Goal: Transaction & Acquisition: Book appointment/travel/reservation

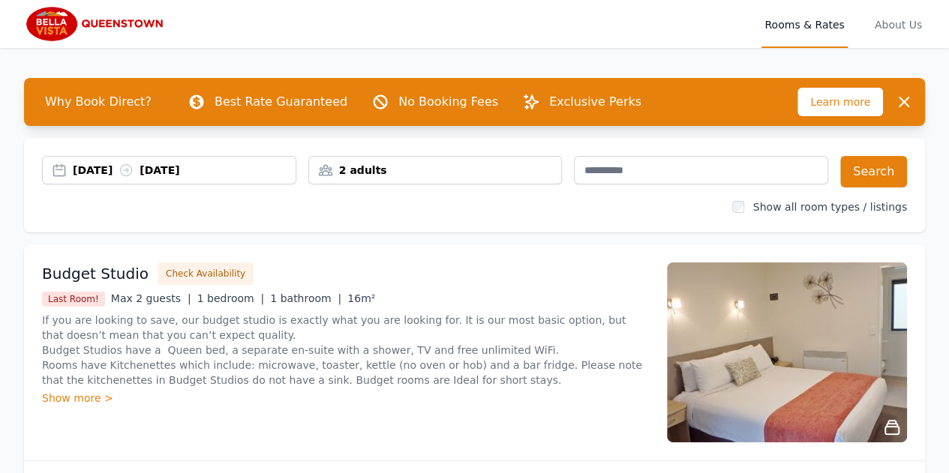
click at [392, 167] on div "2 adults" at bounding box center [435, 170] width 253 height 15
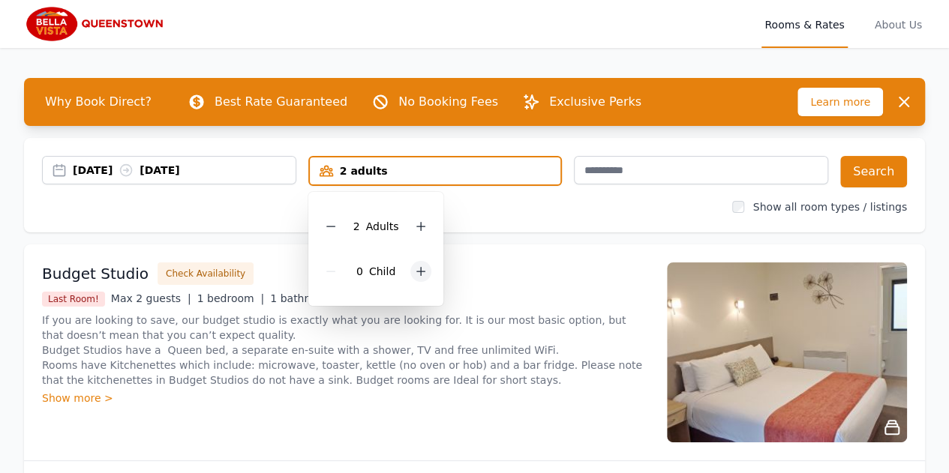
click at [424, 271] on icon at bounding box center [421, 272] width 12 height 12
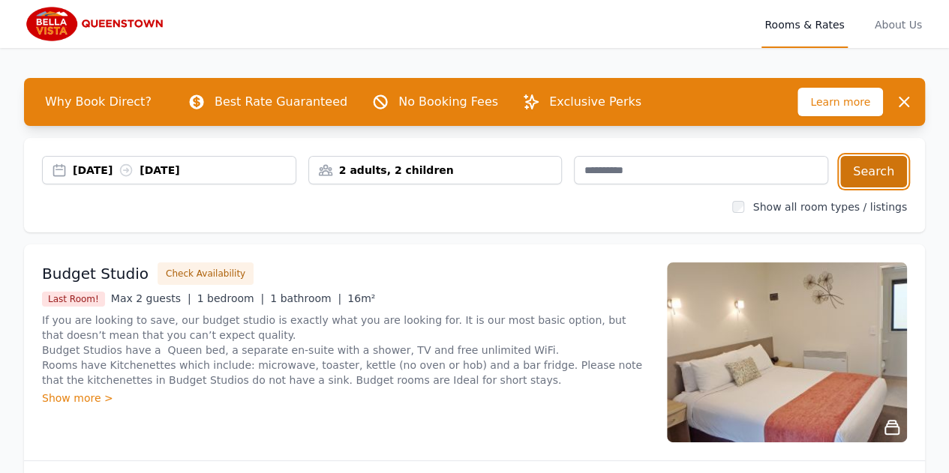
click at [860, 170] on button "Search" at bounding box center [873, 172] width 67 height 32
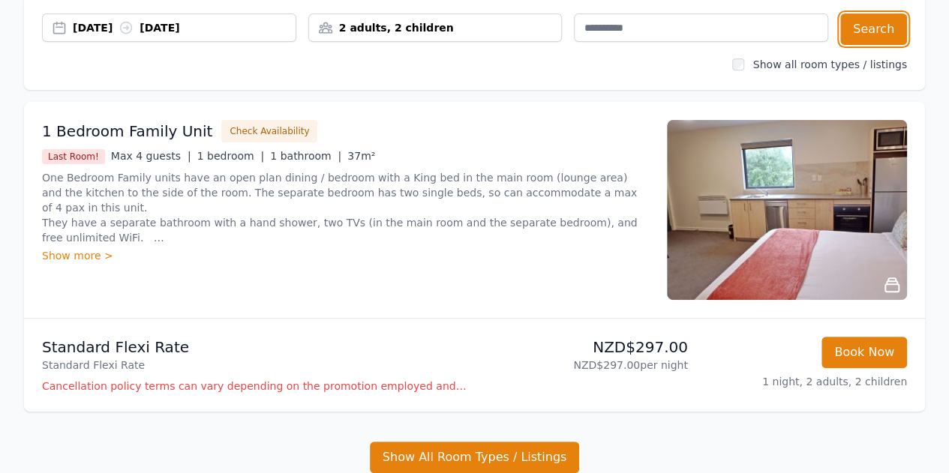
scroll to position [150, 0]
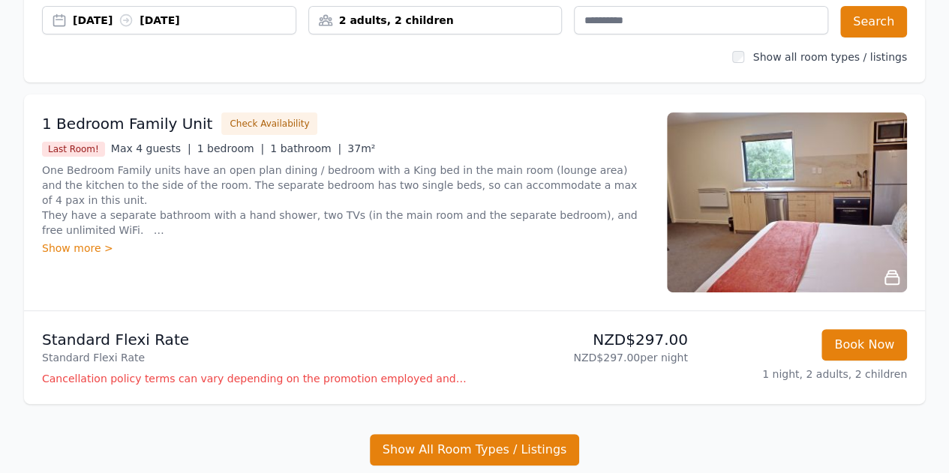
click at [800, 225] on img at bounding box center [787, 203] width 240 height 180
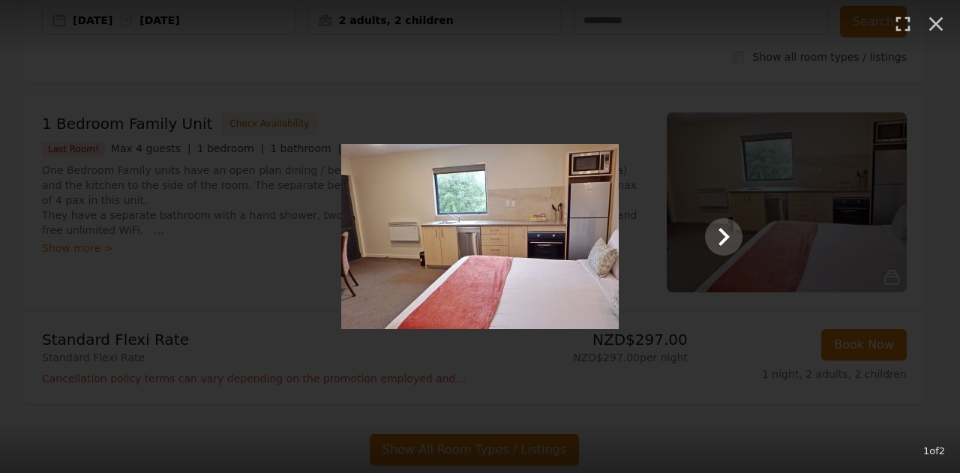
click at [592, 238] on img at bounding box center [480, 236] width 278 height 185
click at [729, 230] on icon "Show slide 2 of 2" at bounding box center [724, 237] width 36 height 36
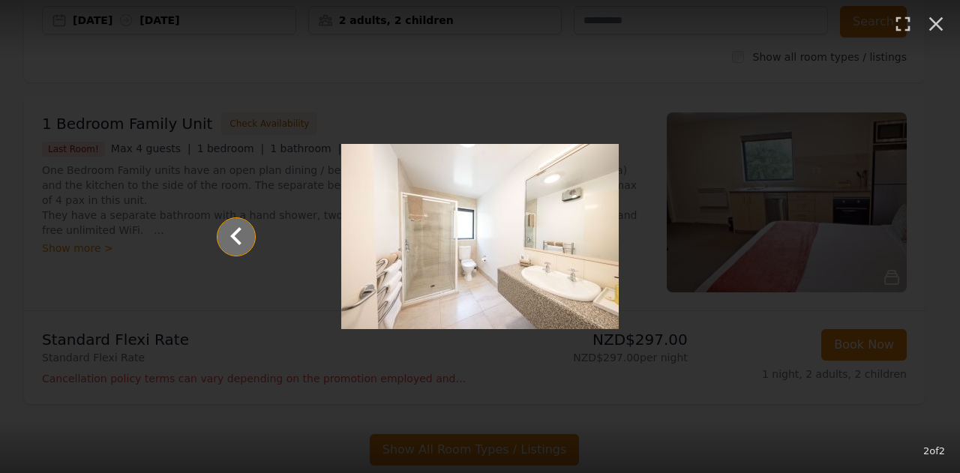
click at [240, 238] on icon "Show slide 1 of 2" at bounding box center [236, 237] width 36 height 36
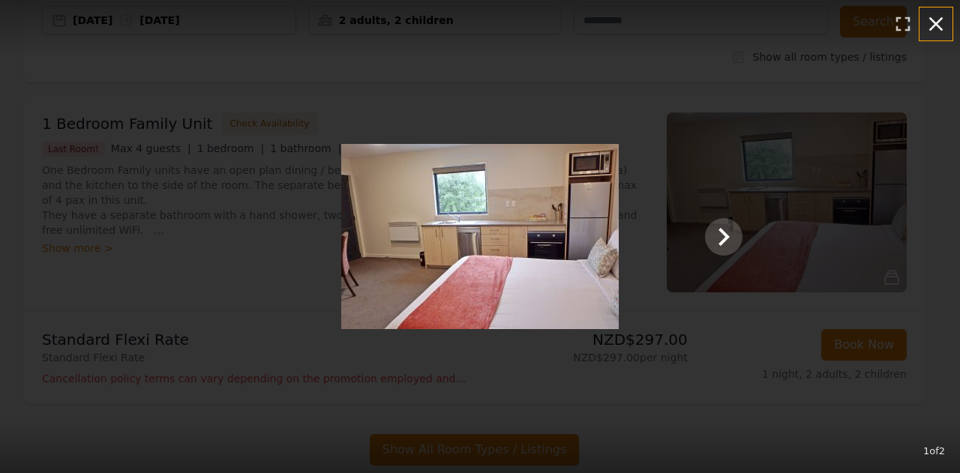
click at [940, 20] on icon "button" at bounding box center [936, 24] width 14 height 14
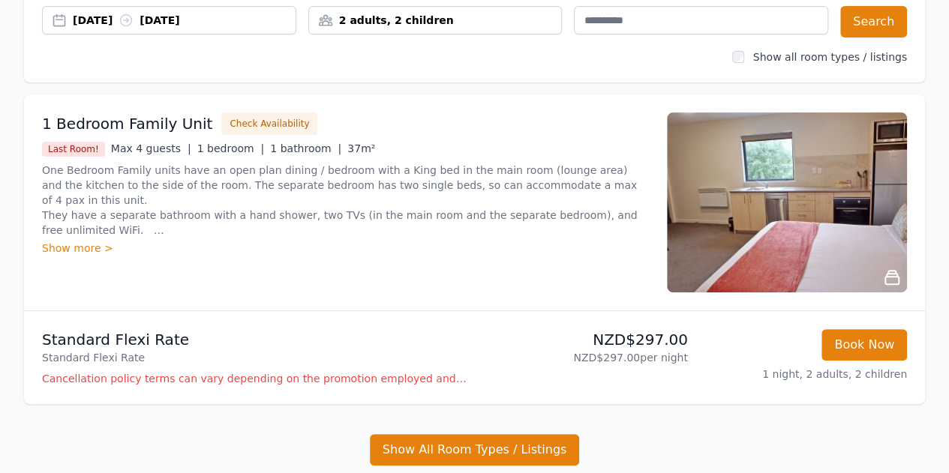
click at [71, 251] on div "Show more >" at bounding box center [345, 248] width 607 height 15
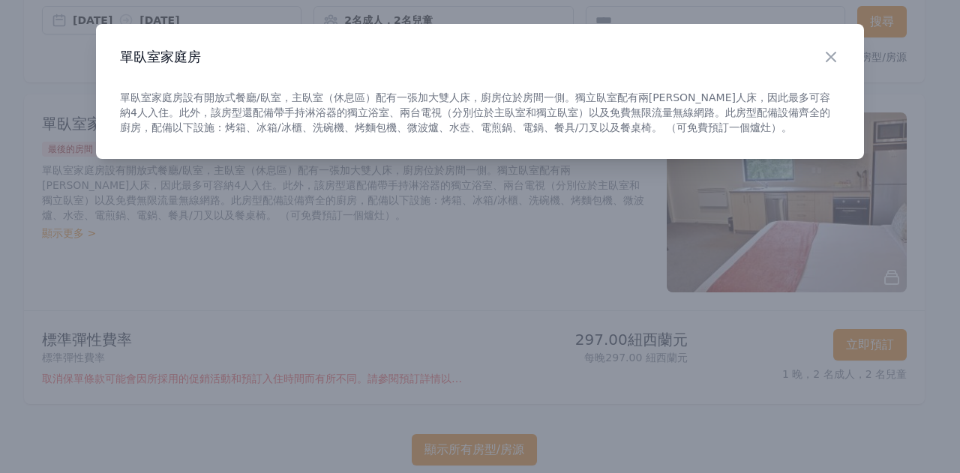
click at [469, 257] on div at bounding box center [480, 236] width 960 height 473
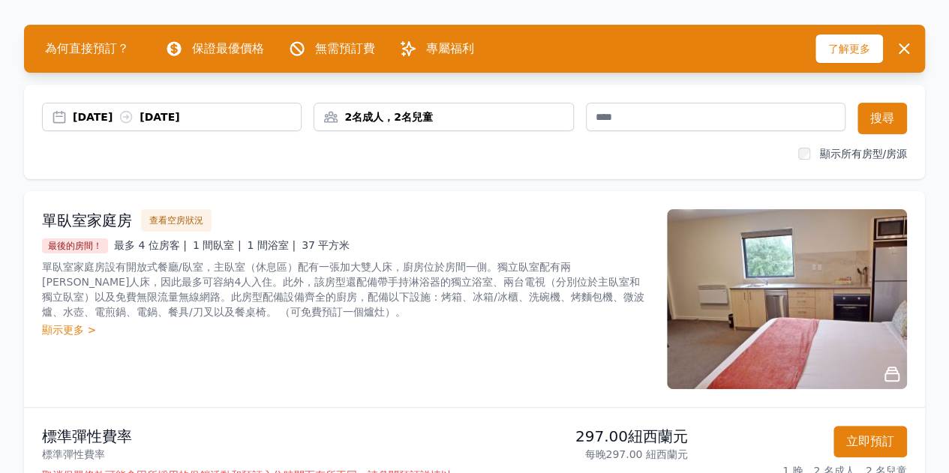
scroll to position [0, 0]
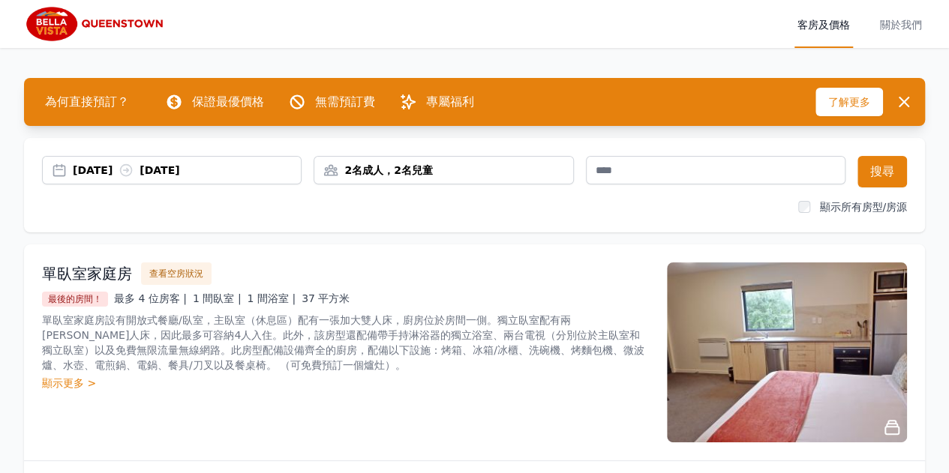
click at [113, 176] on font "2025年10月5日" at bounding box center [93, 170] width 40 height 12
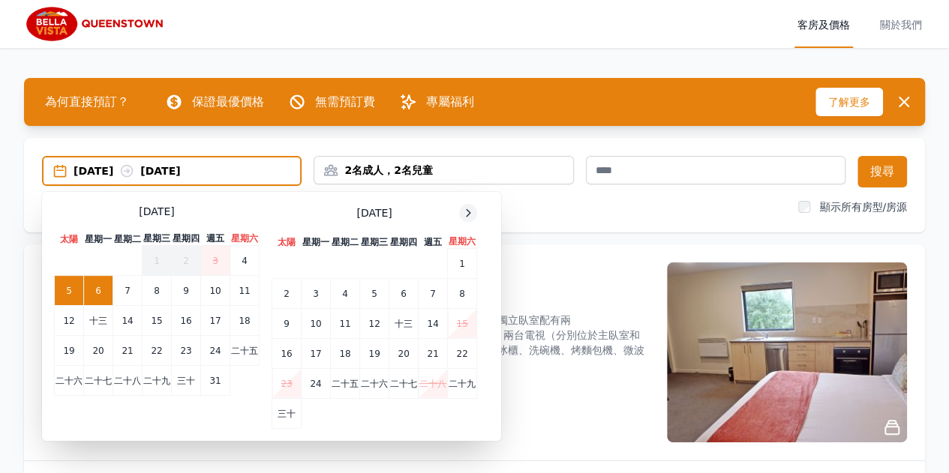
click at [471, 211] on icon at bounding box center [468, 213] width 12 height 12
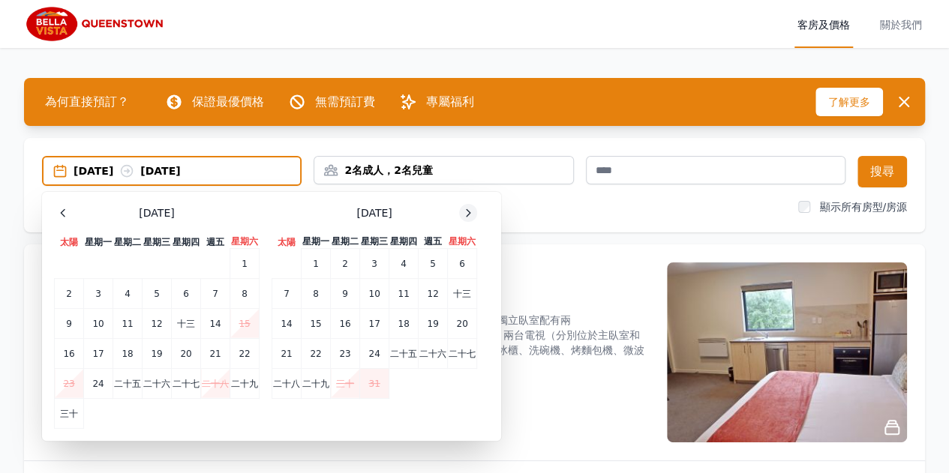
click at [471, 211] on icon at bounding box center [468, 213] width 12 height 12
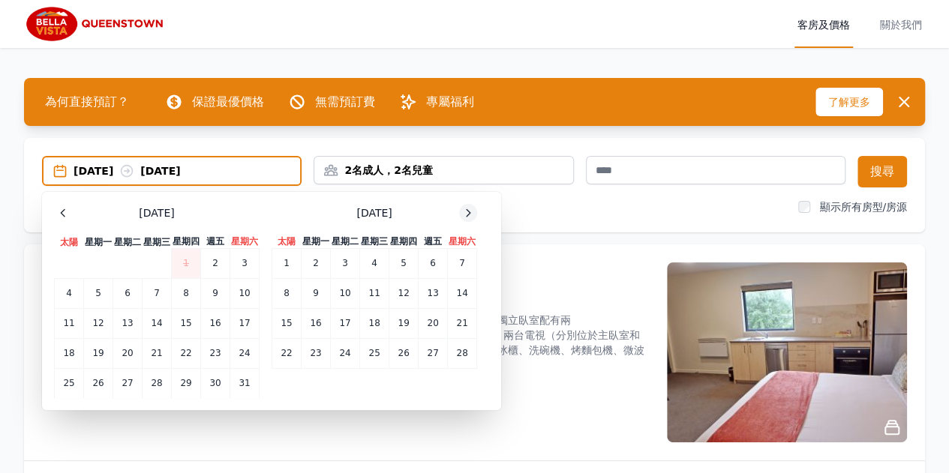
click at [471, 211] on icon at bounding box center [468, 213] width 12 height 12
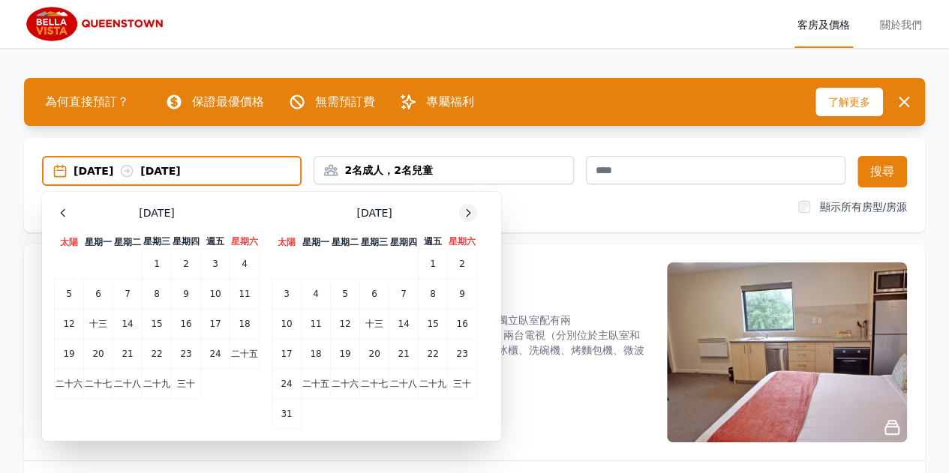
click at [473, 212] on icon at bounding box center [468, 213] width 12 height 12
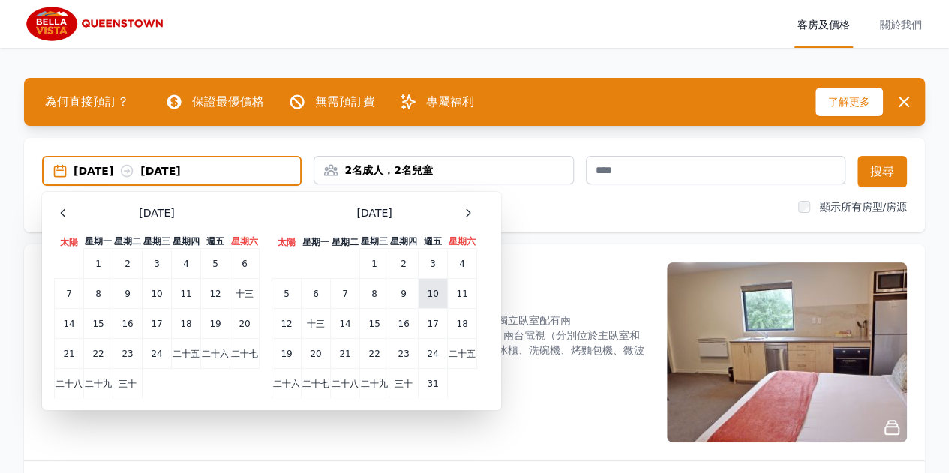
click at [435, 293] on font "10" at bounding box center [432, 294] width 11 height 11
click at [326, 326] on td "十三" at bounding box center [316, 323] width 29 height 30
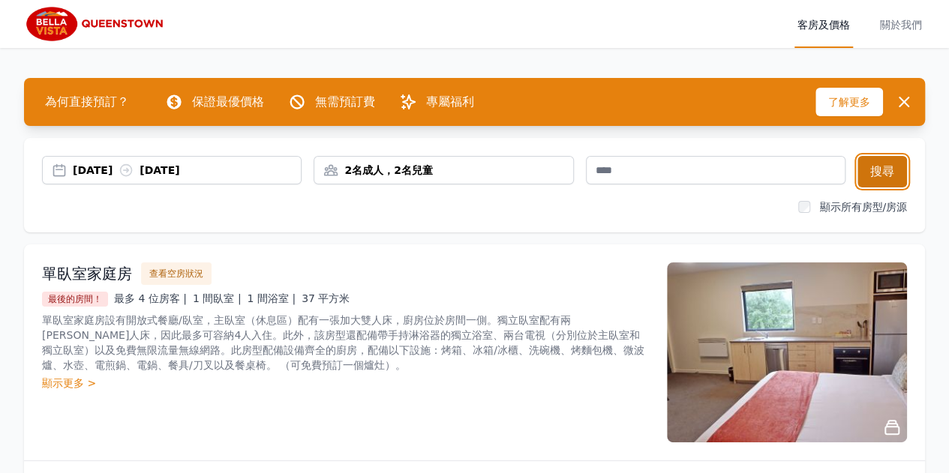
click at [893, 176] on font "搜尋" at bounding box center [882, 171] width 24 height 14
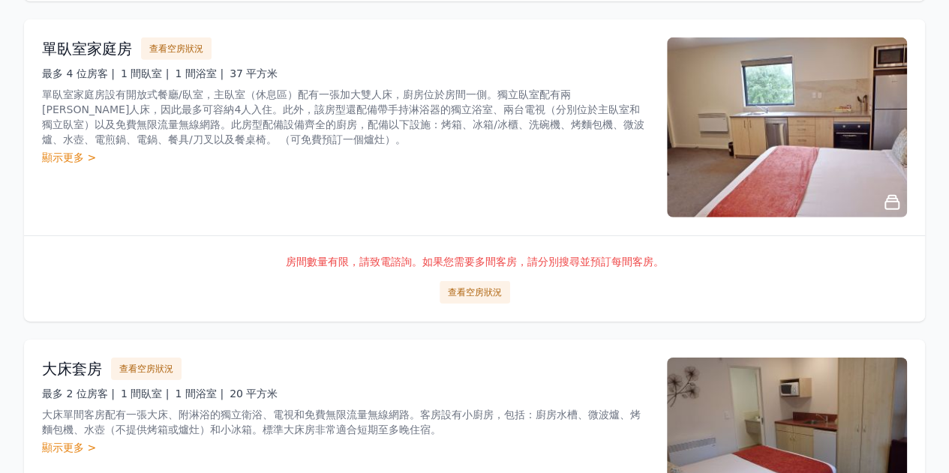
scroll to position [2175, 0]
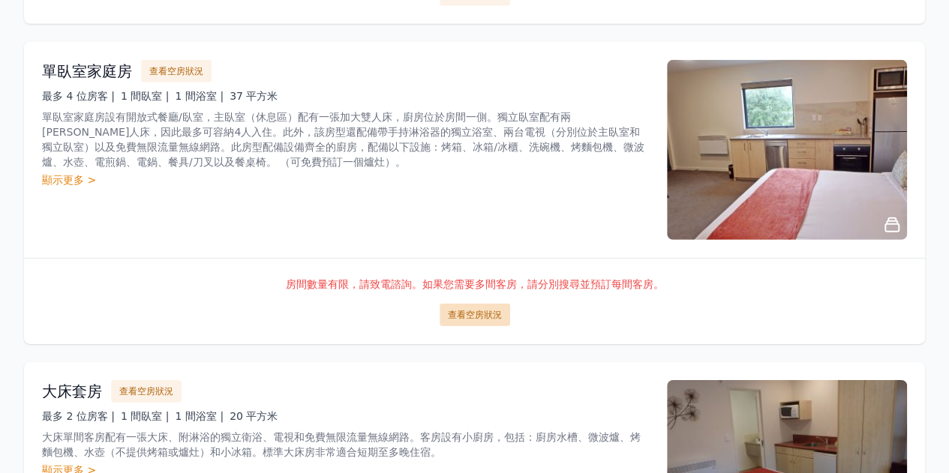
click at [483, 314] on font "查看空房狀況" at bounding box center [475, 315] width 54 height 11
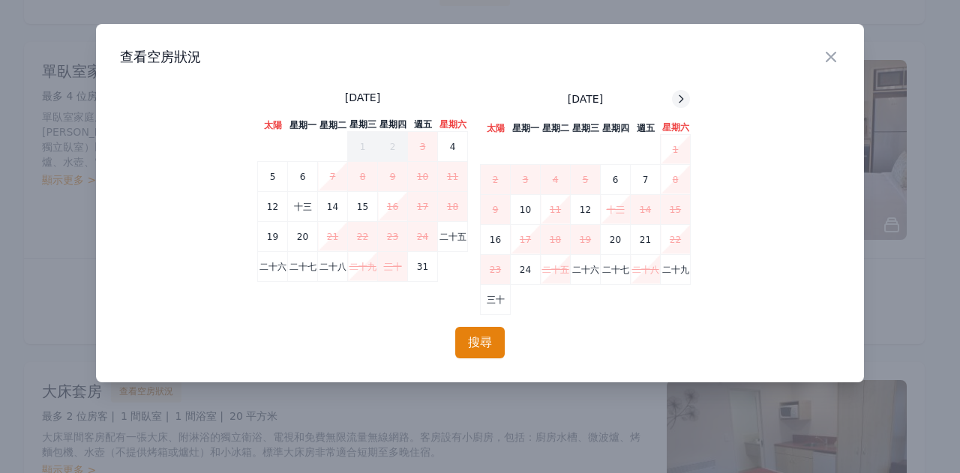
click at [683, 99] on icon at bounding box center [682, 98] width 4 height 7
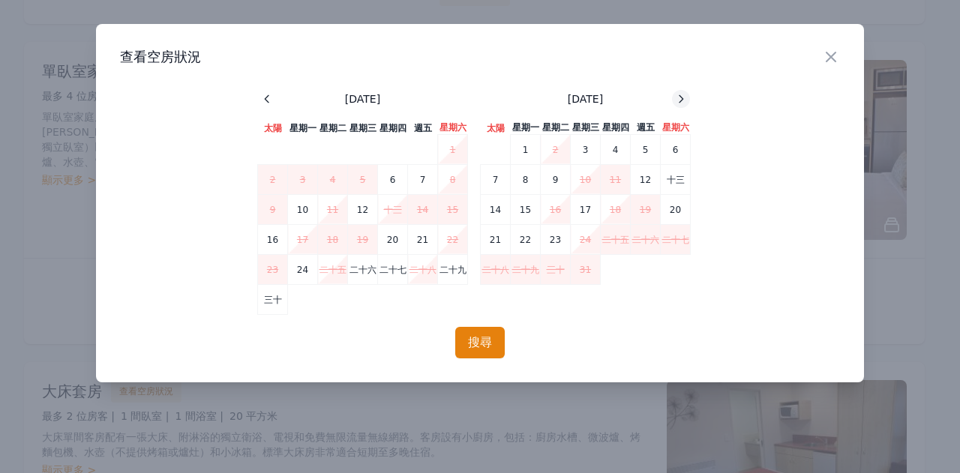
click at [683, 99] on icon at bounding box center [682, 98] width 4 height 7
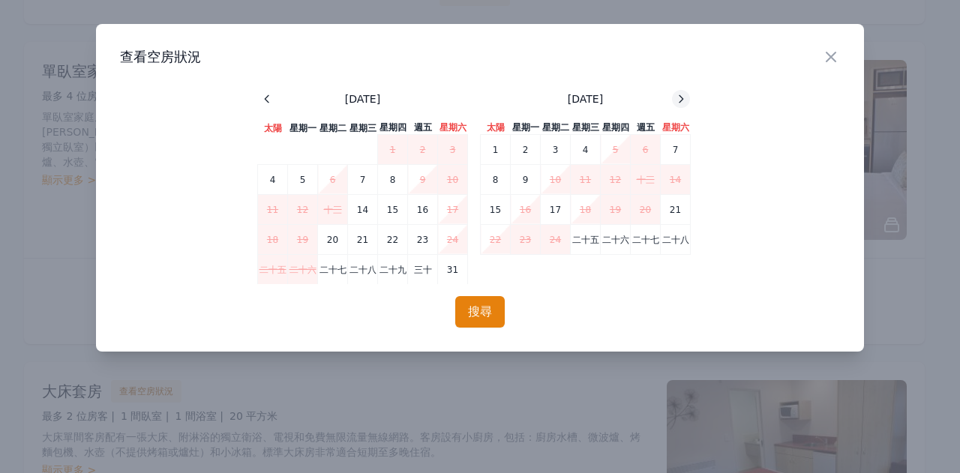
click at [683, 99] on icon at bounding box center [682, 98] width 4 height 7
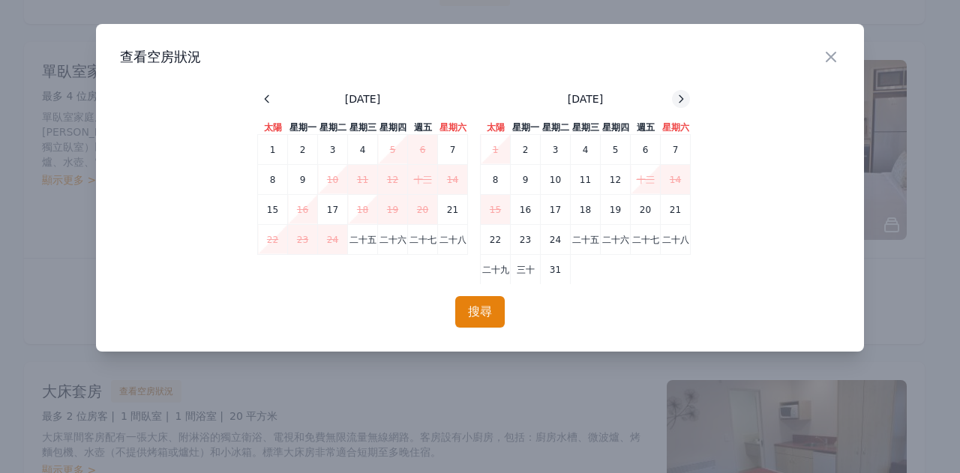
click at [683, 99] on icon at bounding box center [682, 98] width 4 height 7
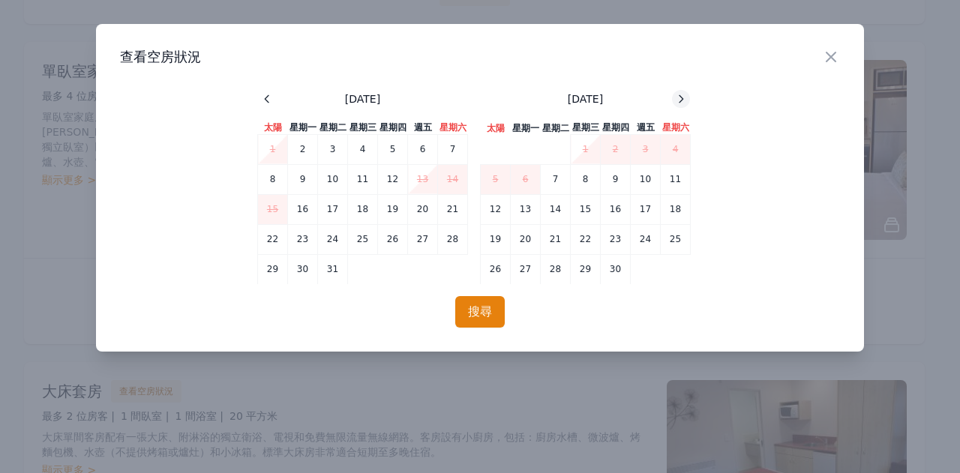
click at [683, 99] on icon at bounding box center [682, 98] width 4 height 7
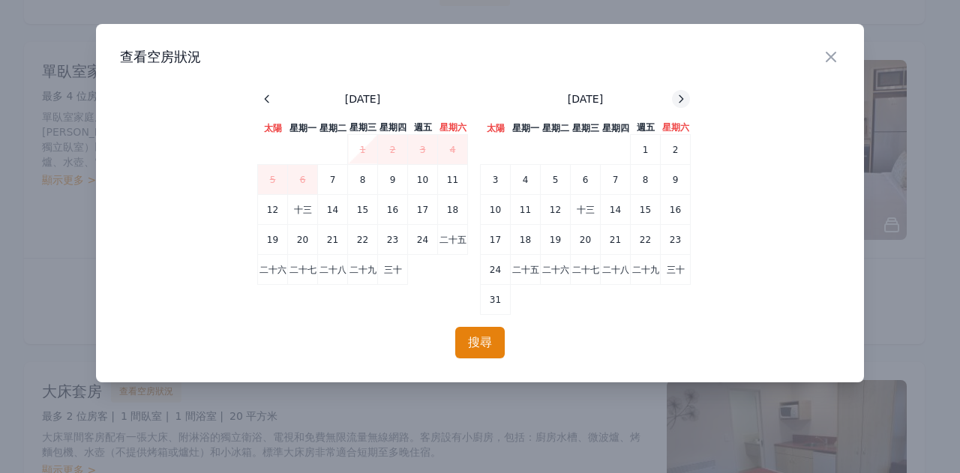
click at [683, 99] on icon at bounding box center [682, 98] width 4 height 7
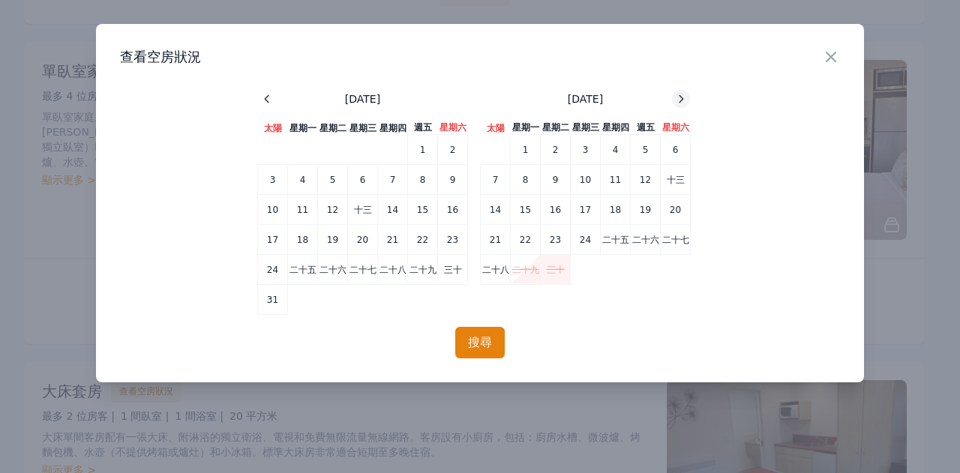
click at [683, 99] on icon at bounding box center [682, 98] width 4 height 7
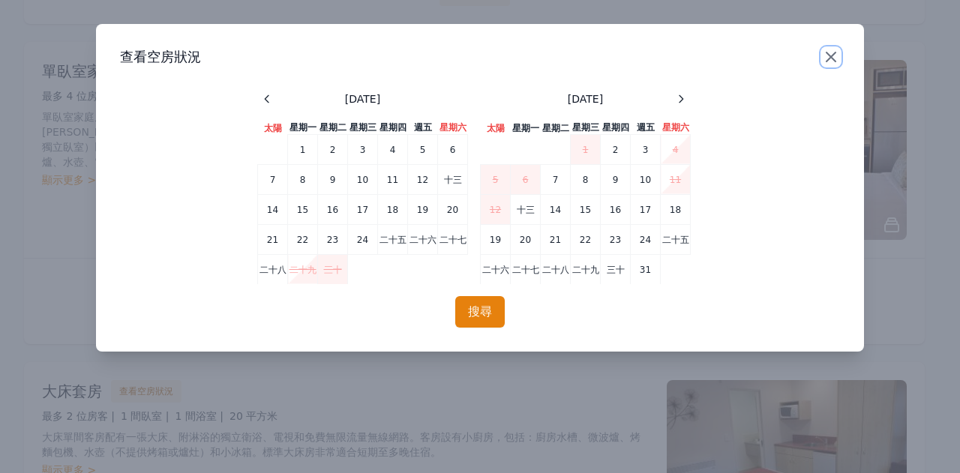
click at [831, 59] on icon "button" at bounding box center [831, 57] width 18 height 18
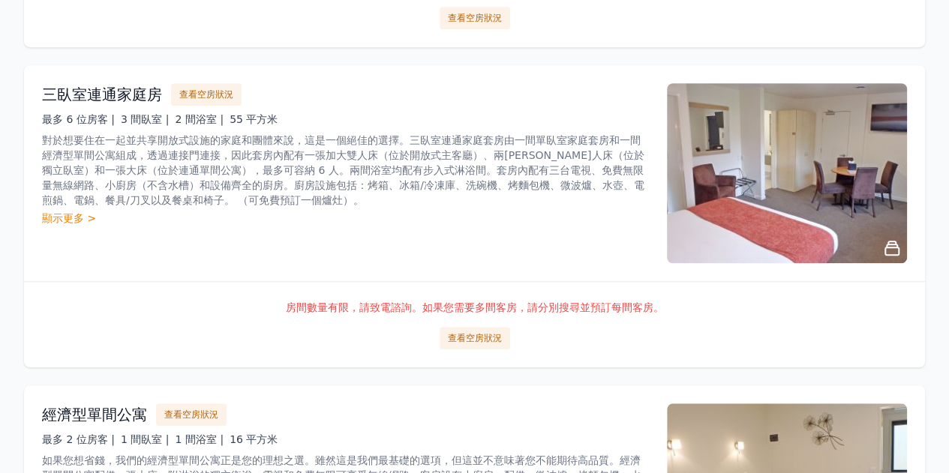
scroll to position [450, 0]
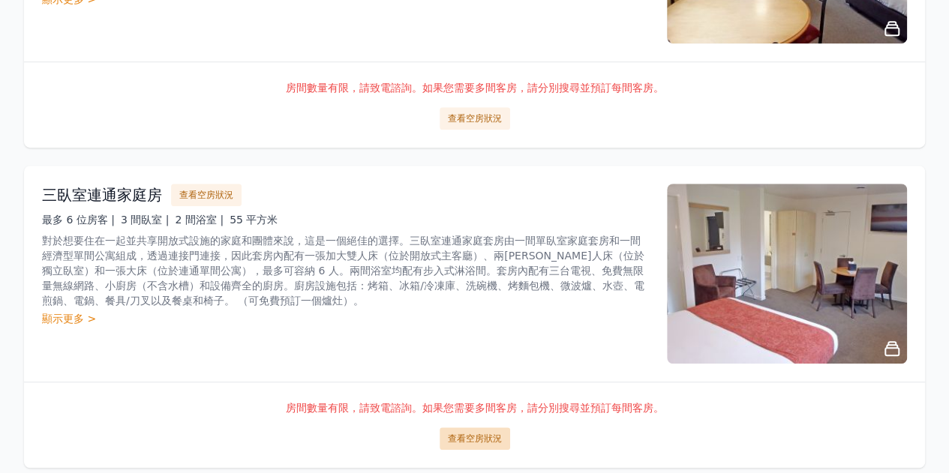
click at [491, 435] on font "查看空房狀況" at bounding box center [475, 439] width 54 height 11
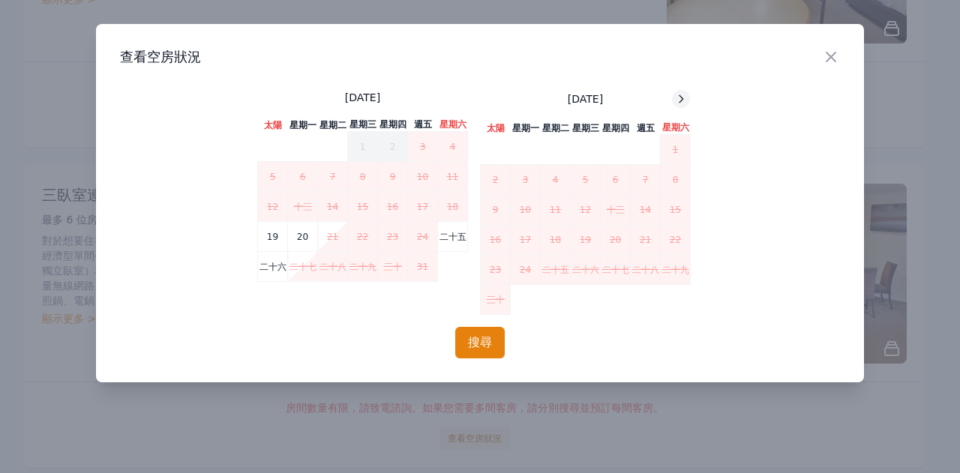
click at [681, 101] on icon at bounding box center [682, 98] width 4 height 7
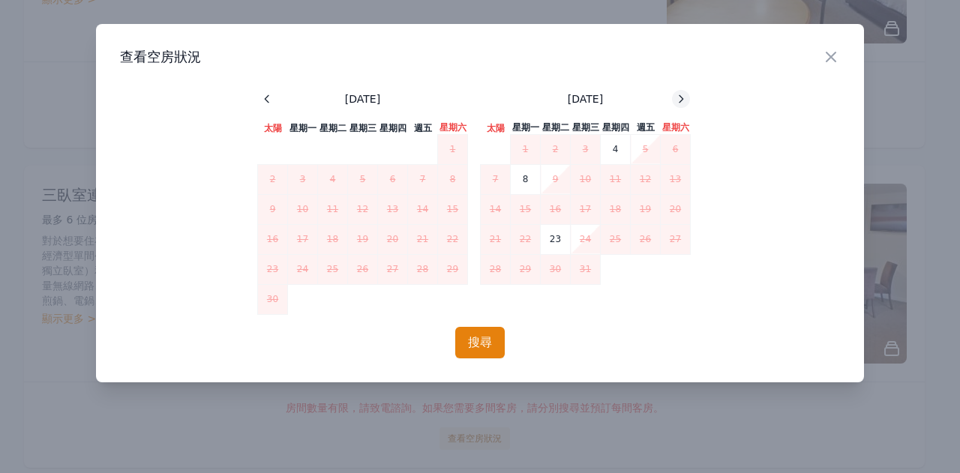
click at [681, 101] on icon at bounding box center [682, 98] width 4 height 7
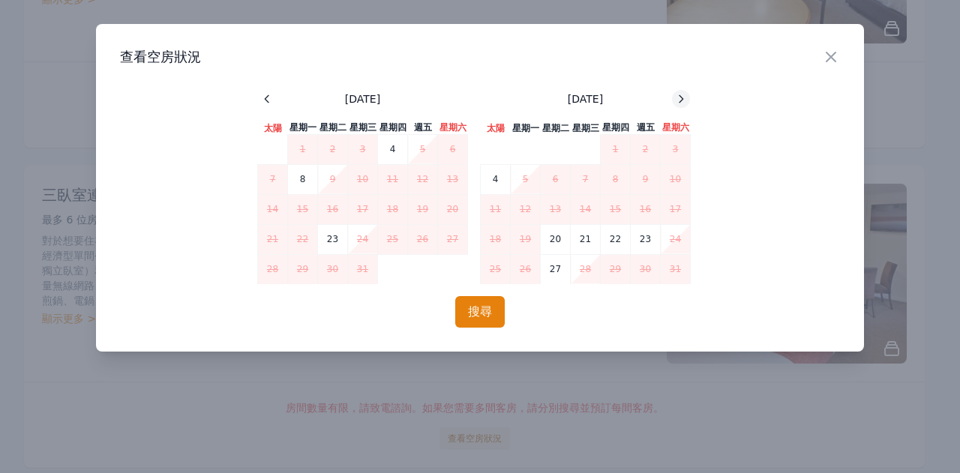
click at [681, 101] on icon at bounding box center [682, 98] width 4 height 7
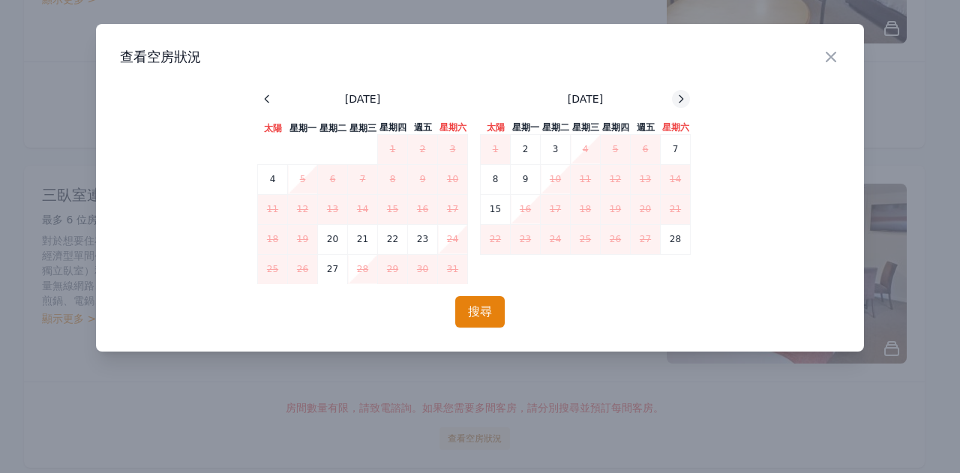
click at [681, 101] on icon at bounding box center [682, 98] width 4 height 7
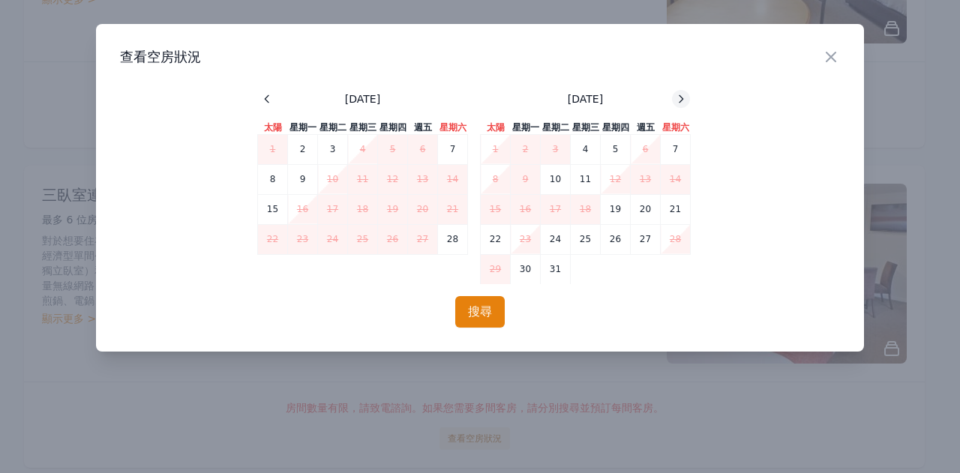
click at [681, 101] on icon at bounding box center [682, 98] width 4 height 7
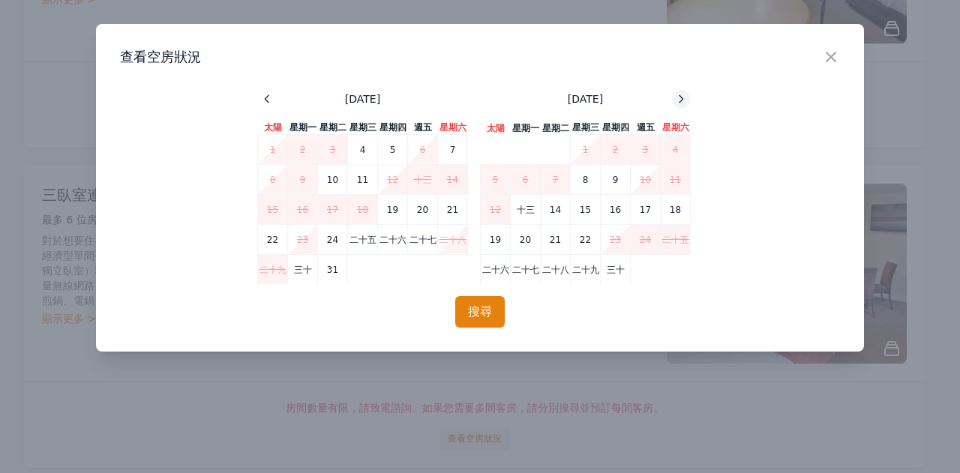
click at [681, 101] on icon at bounding box center [682, 98] width 4 height 7
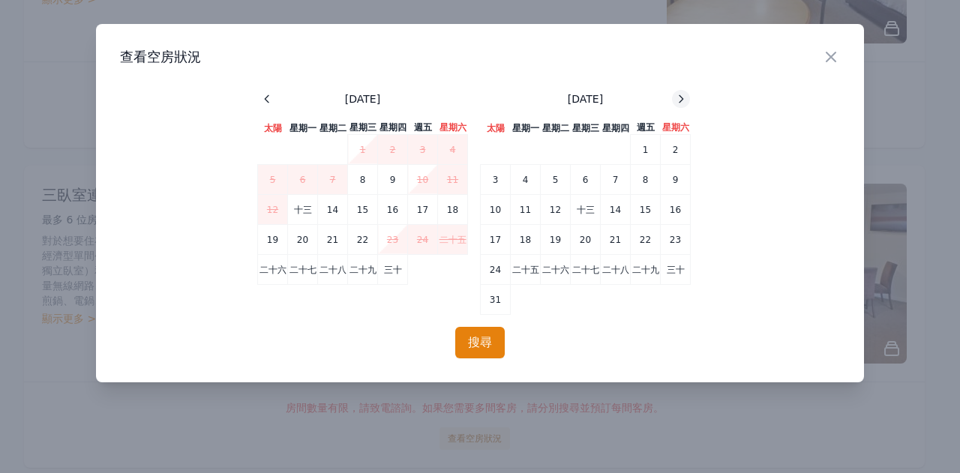
click at [681, 101] on icon at bounding box center [682, 98] width 4 height 7
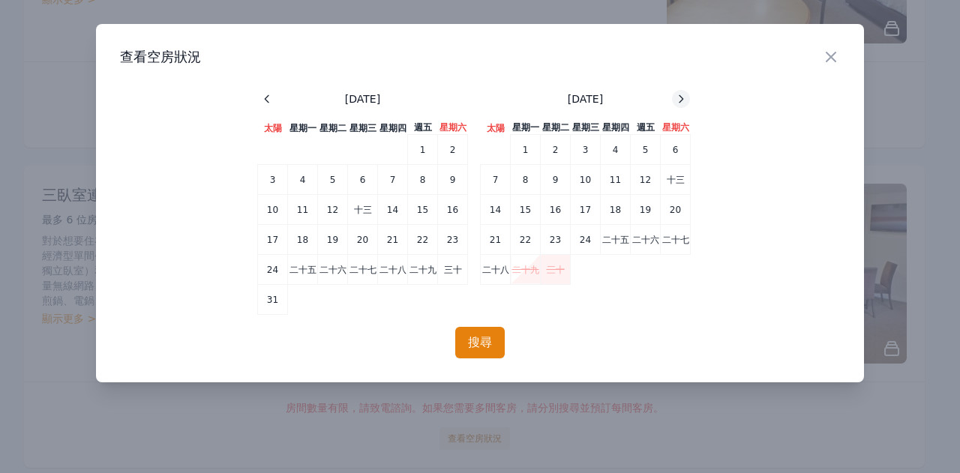
click at [681, 101] on icon at bounding box center [682, 98] width 4 height 7
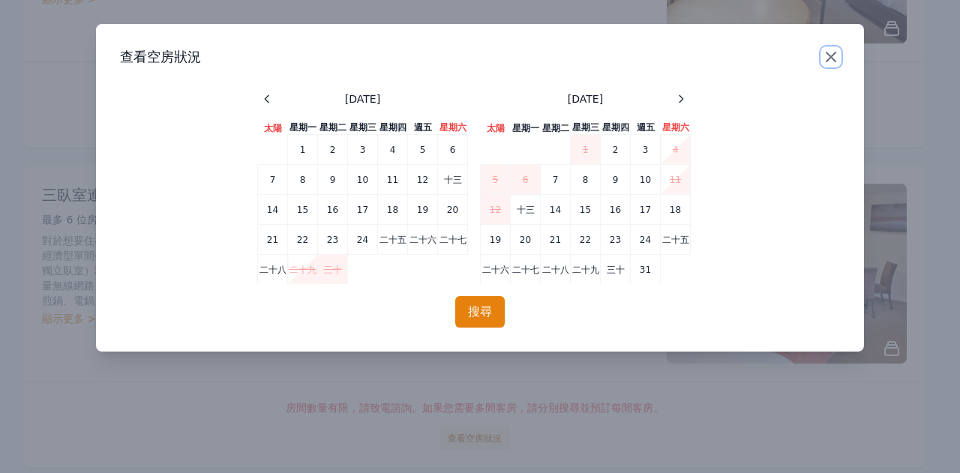
click at [833, 61] on icon "button" at bounding box center [831, 57] width 18 height 18
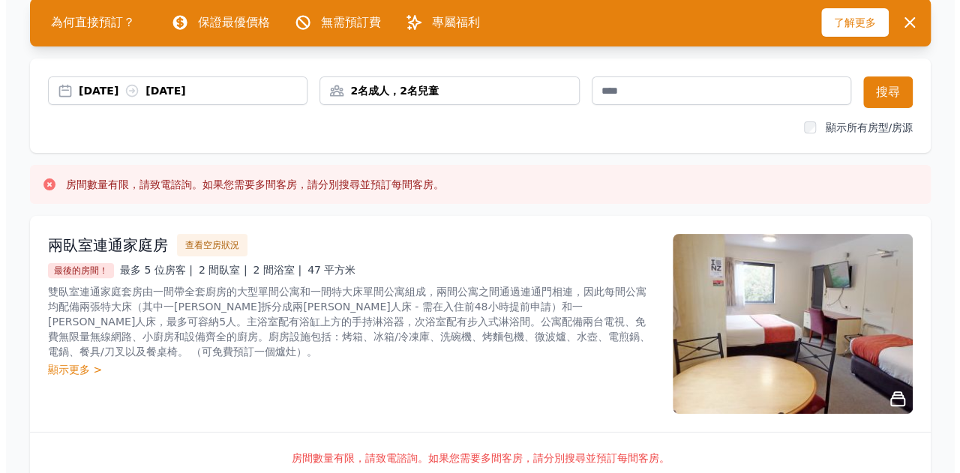
scroll to position [150, 0]
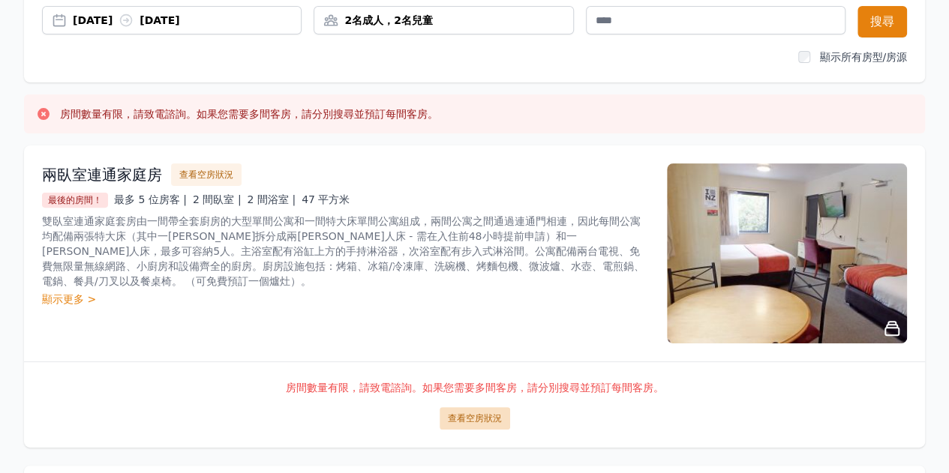
click at [480, 418] on font "查看空房狀況" at bounding box center [475, 418] width 54 height 11
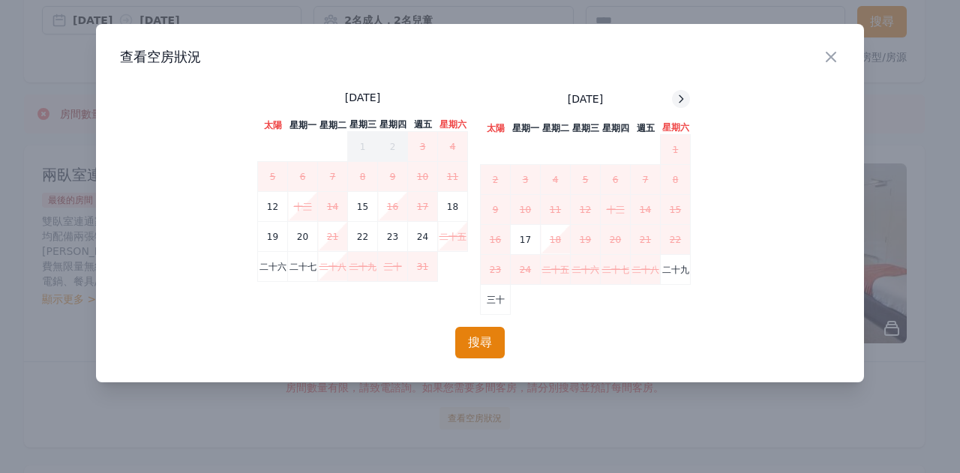
click at [681, 91] on div at bounding box center [681, 99] width 18 height 18
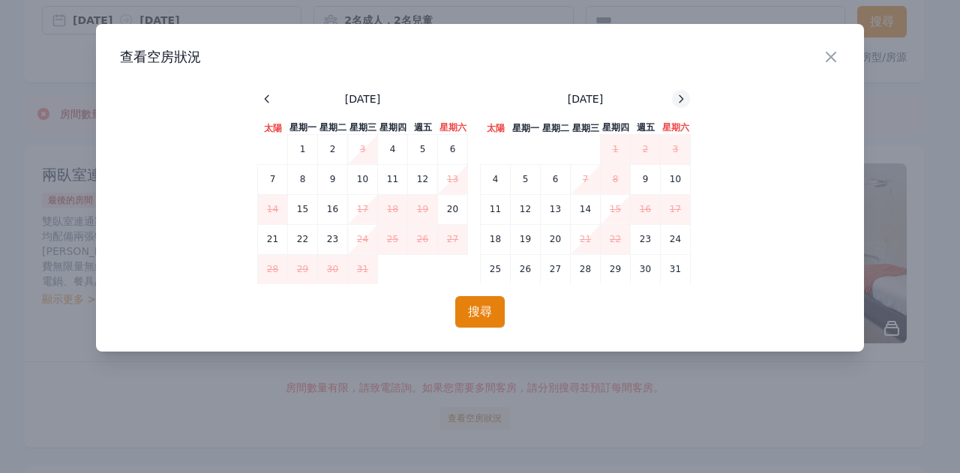
click at [681, 91] on div at bounding box center [681, 99] width 18 height 18
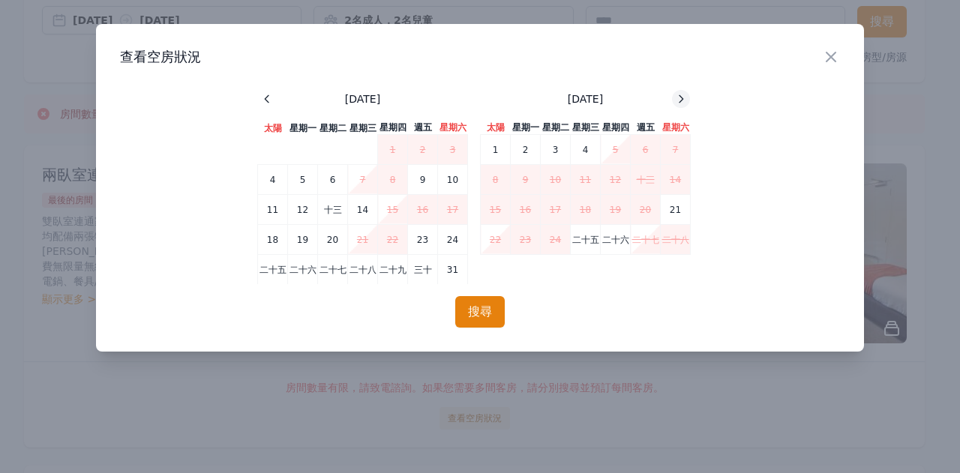
click at [681, 91] on div at bounding box center [681, 99] width 18 height 18
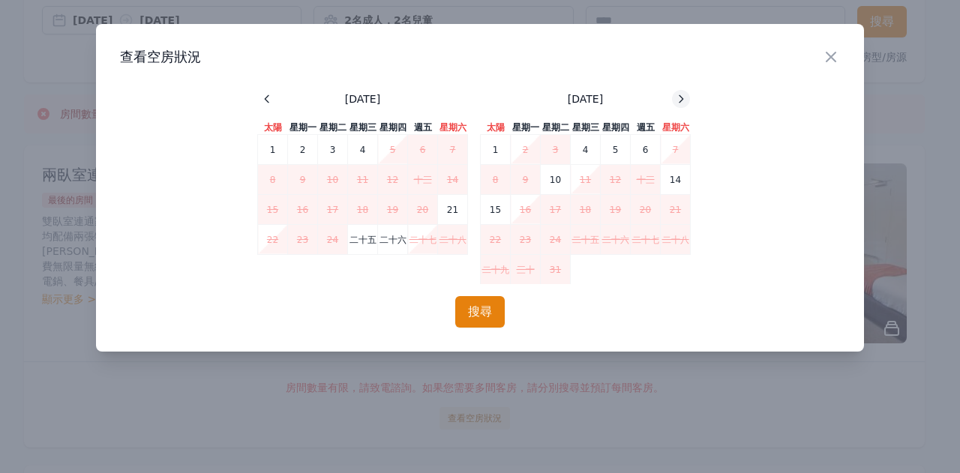
click at [681, 91] on div at bounding box center [681, 99] width 18 height 18
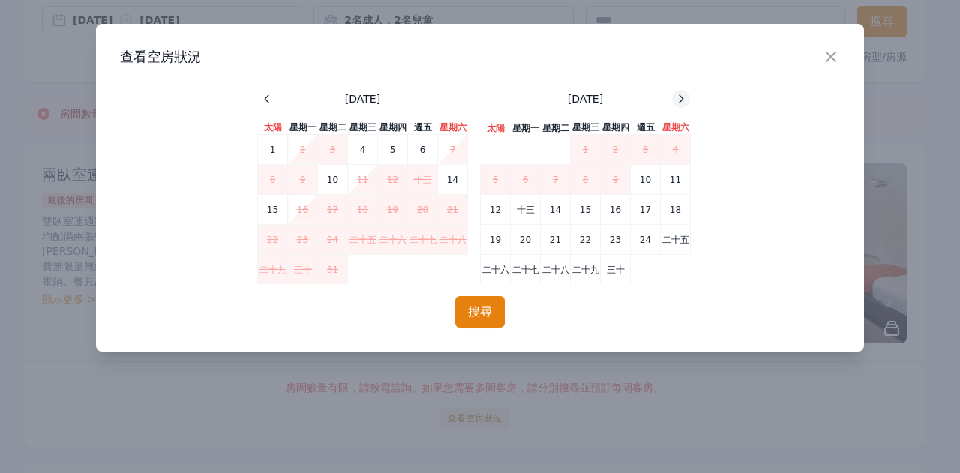
click at [681, 91] on div at bounding box center [681, 99] width 18 height 18
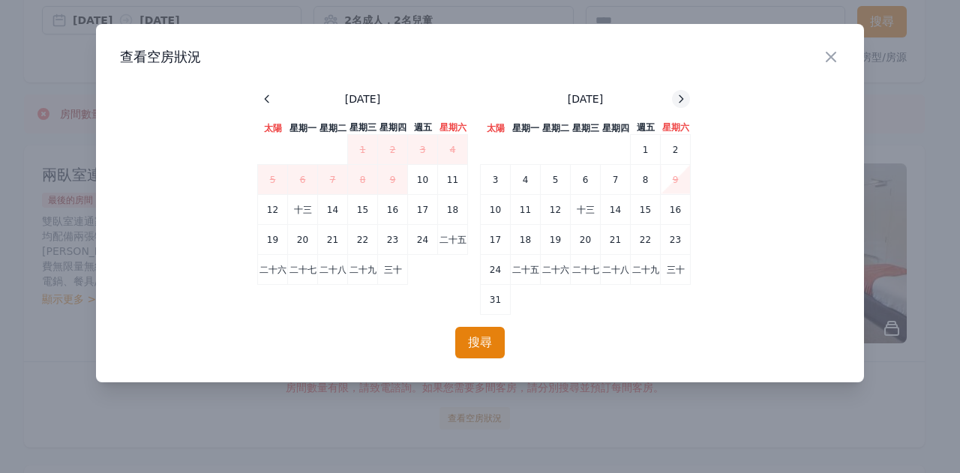
click at [681, 91] on div at bounding box center [681, 99] width 18 height 18
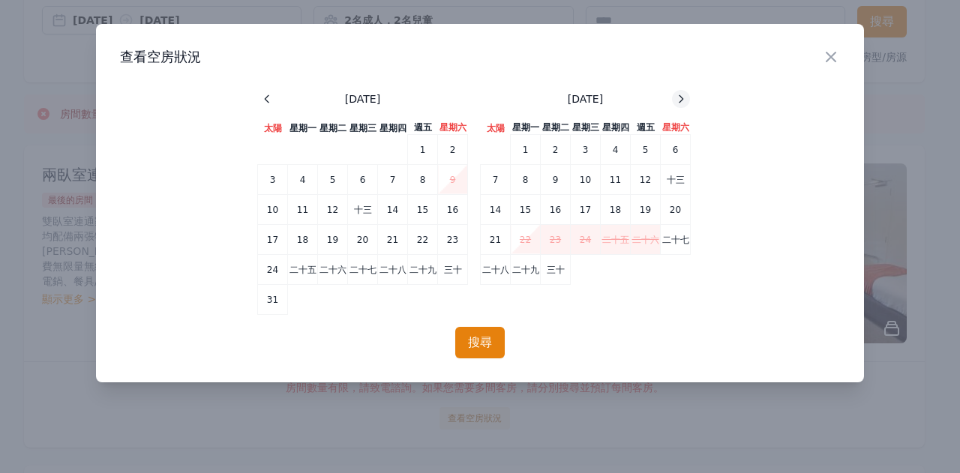
click at [683, 89] on div "關閉 查看空房狀況 2026年5月 太陽 星期一 星期二 星期三 星期四 週五 星期六 1 2 3 4 5 6 7 8 9 10 11 12 十三 14 15…" at bounding box center [480, 203] width 768 height 359
click at [683, 95] on icon at bounding box center [681, 99] width 12 height 12
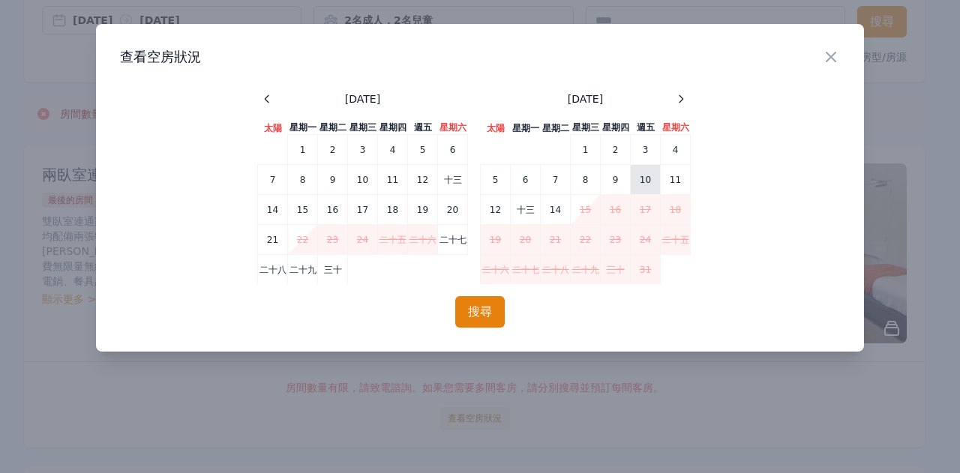
click at [650, 184] on font "10" at bounding box center [645, 180] width 11 height 11
click at [521, 211] on font "十三" at bounding box center [526, 210] width 18 height 11
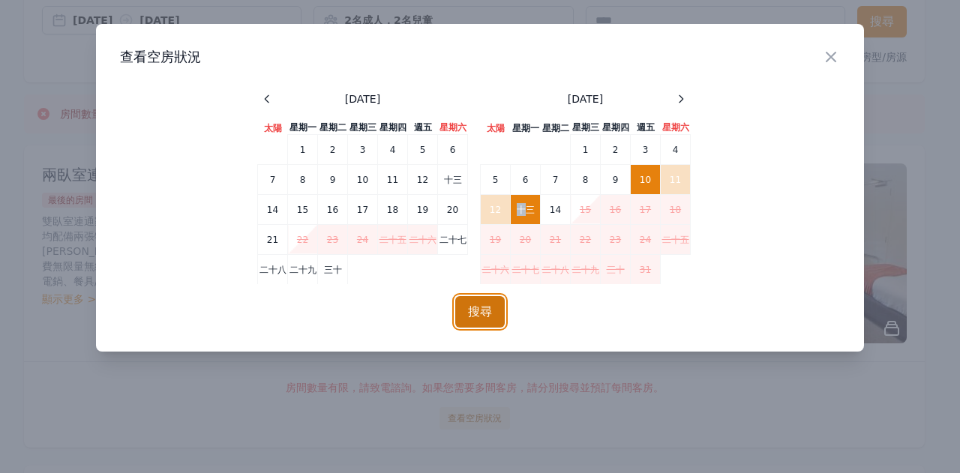
click at [473, 317] on font "搜尋" at bounding box center [480, 312] width 24 height 14
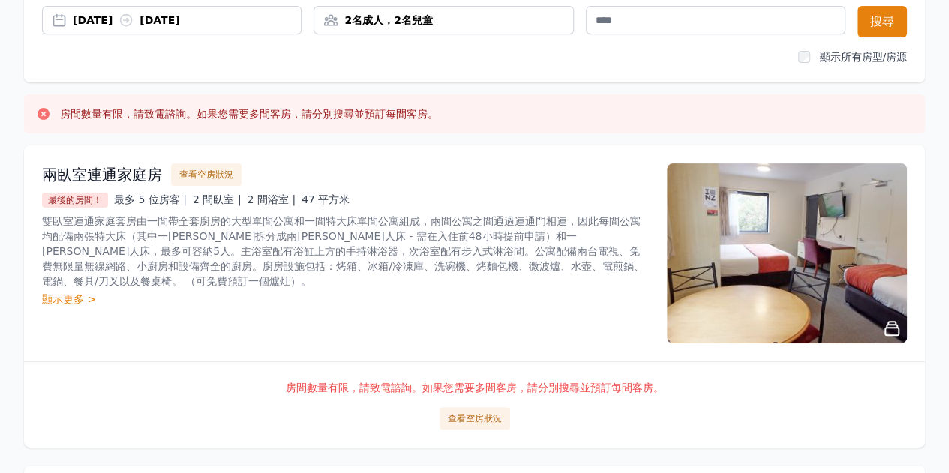
click at [87, 293] on font "顯示更多 >" at bounding box center [69, 299] width 54 height 12
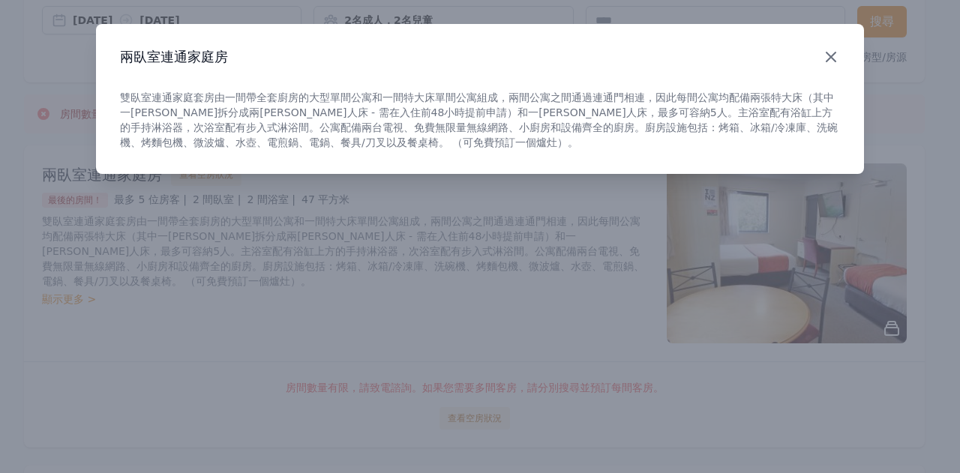
click at [834, 58] on icon "button" at bounding box center [831, 57] width 18 height 18
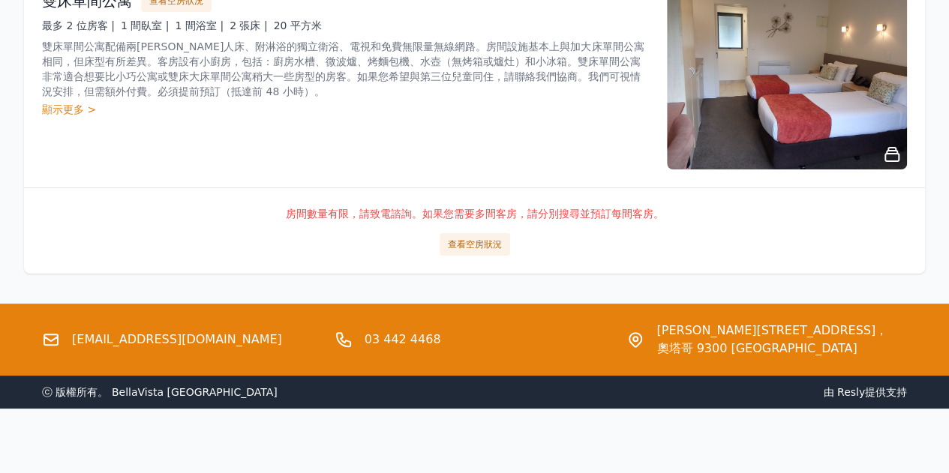
scroll to position [0, 0]
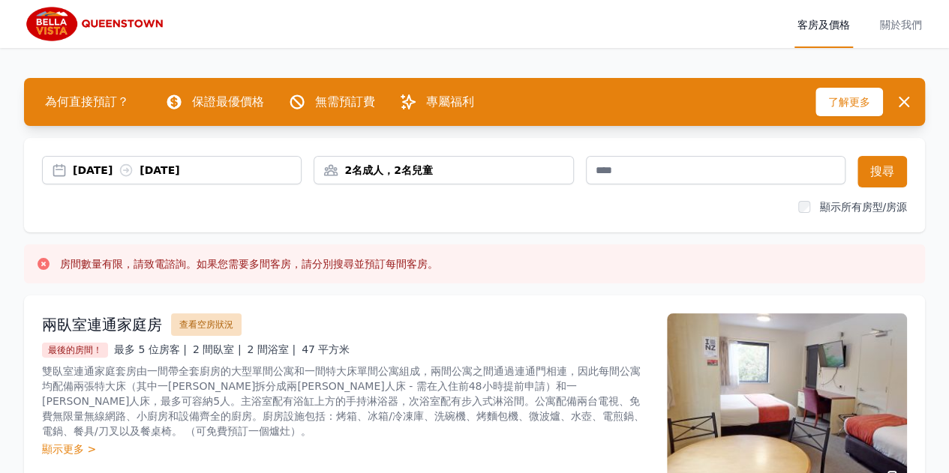
click at [216, 321] on font "查看空房狀況" at bounding box center [206, 325] width 54 height 11
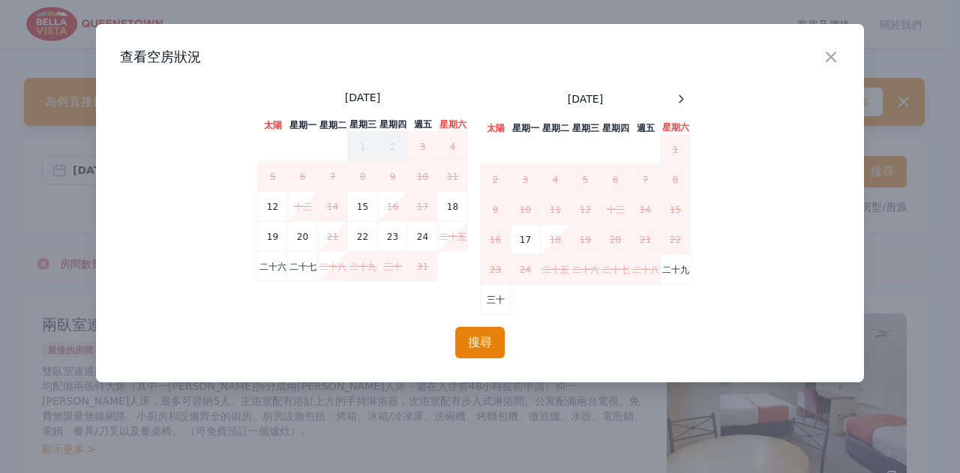
click at [842, 53] on div "關閉" at bounding box center [843, 47] width 42 height 47
click at [829, 56] on icon "button" at bounding box center [831, 57] width 18 height 18
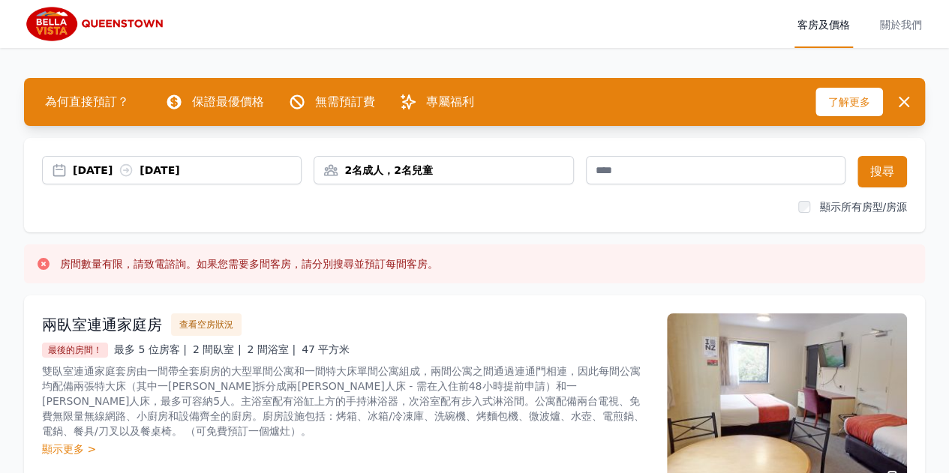
click at [790, 393] on img at bounding box center [787, 404] width 240 height 180
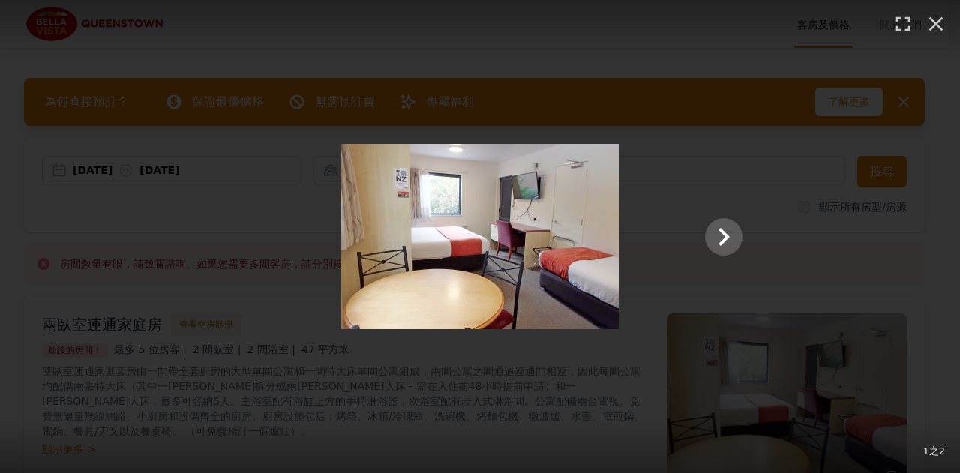
click at [590, 235] on img at bounding box center [480, 236] width 278 height 185
click at [729, 234] on icon "顯示第 2 張投影片（共 2 張）" at bounding box center [724, 237] width 36 height 36
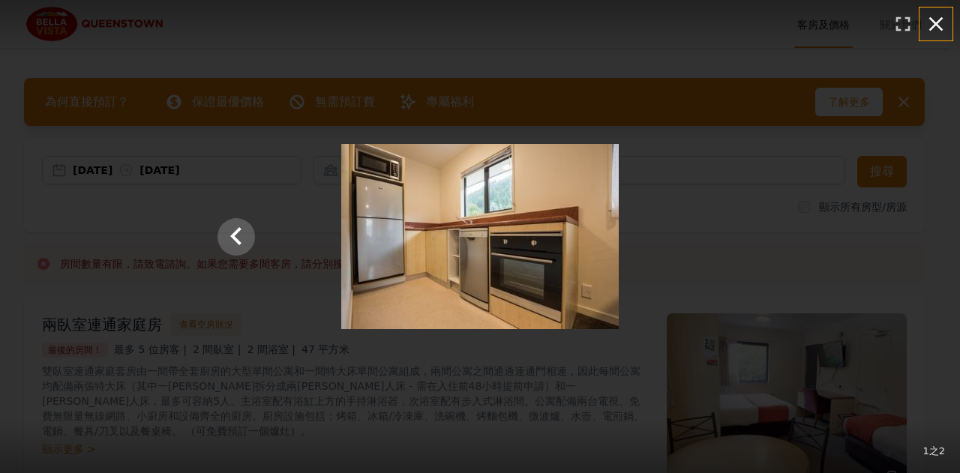
click at [937, 23] on icon "button" at bounding box center [936, 24] width 14 height 14
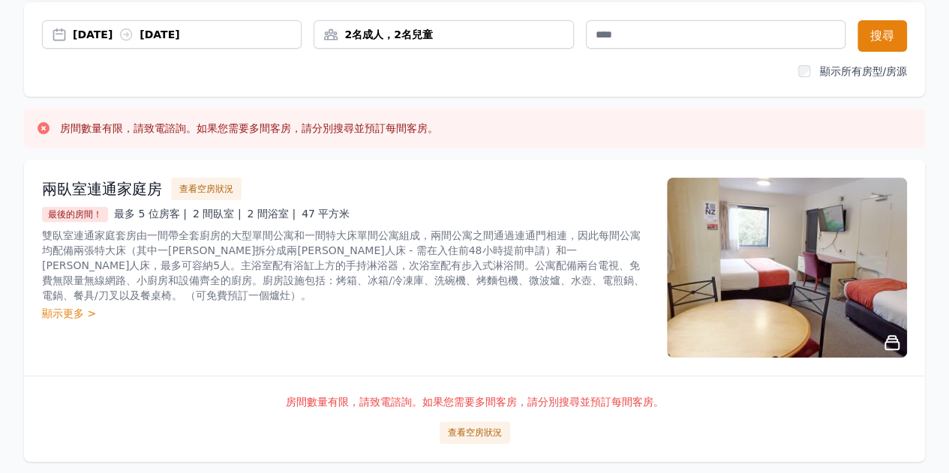
scroll to position [150, 0]
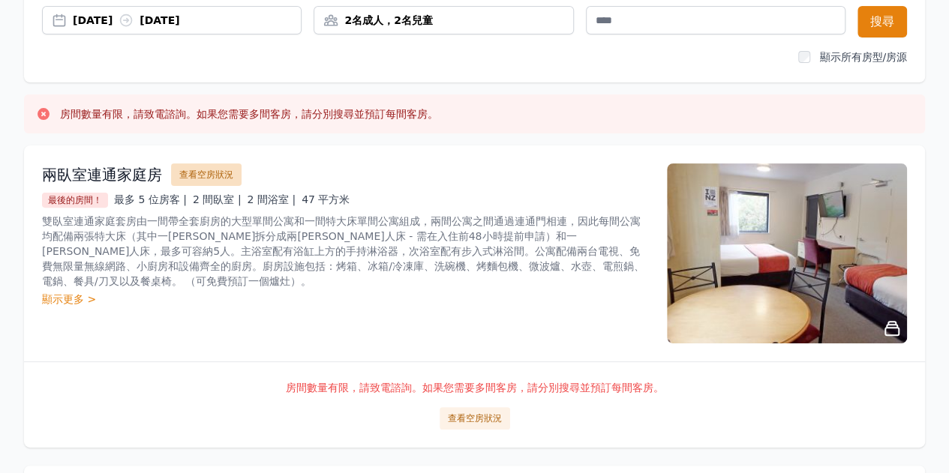
click at [219, 175] on font "查看空房狀況" at bounding box center [206, 175] width 54 height 11
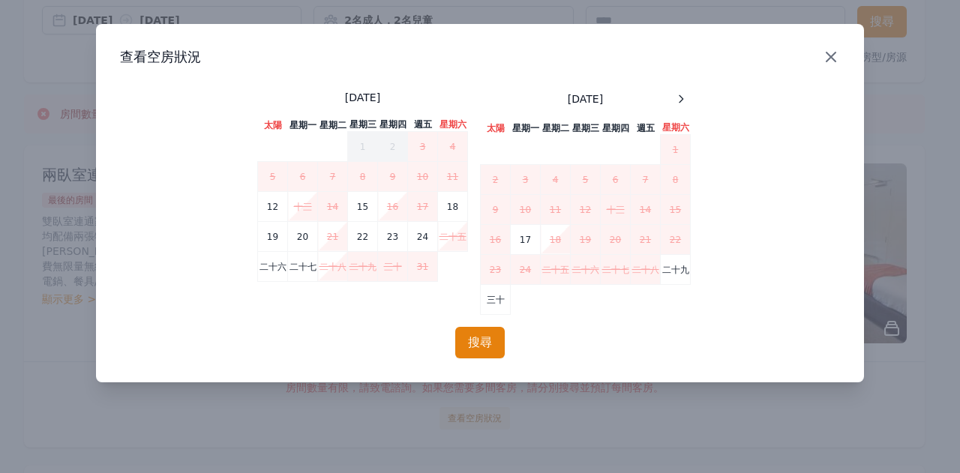
click at [837, 64] on icon "button" at bounding box center [831, 57] width 18 height 18
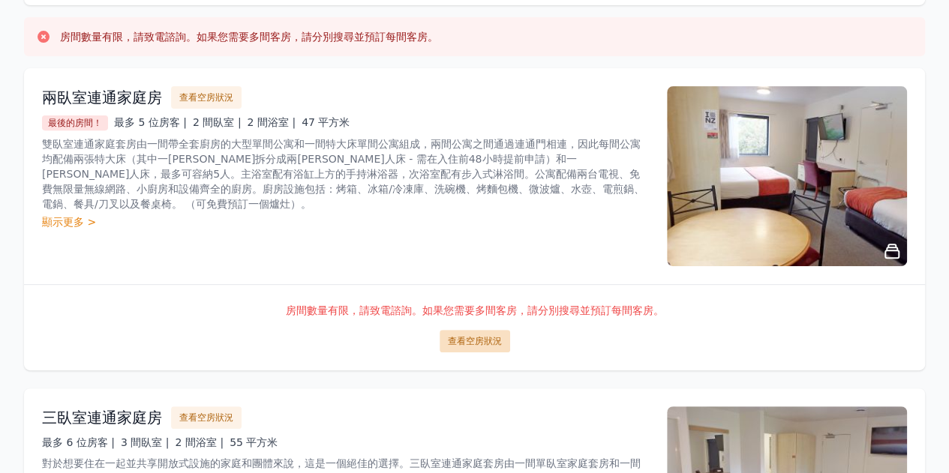
scroll to position [300, 0]
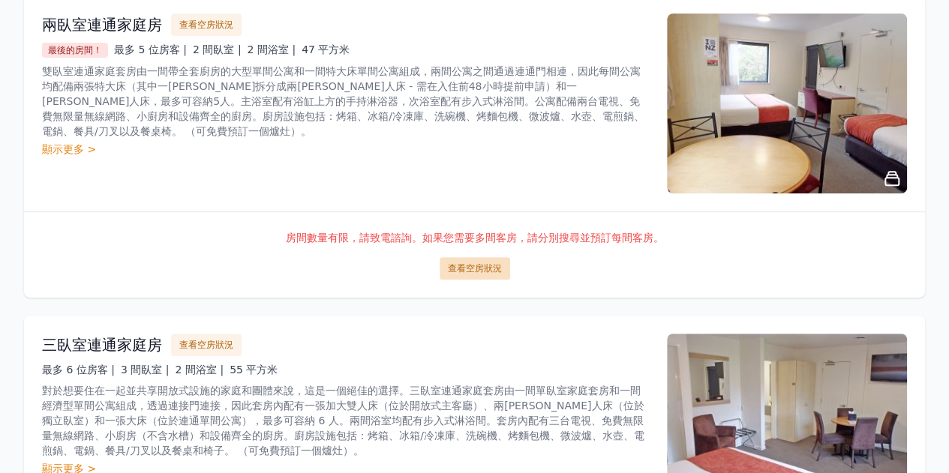
click at [470, 266] on font "查看空房狀況" at bounding box center [475, 268] width 54 height 11
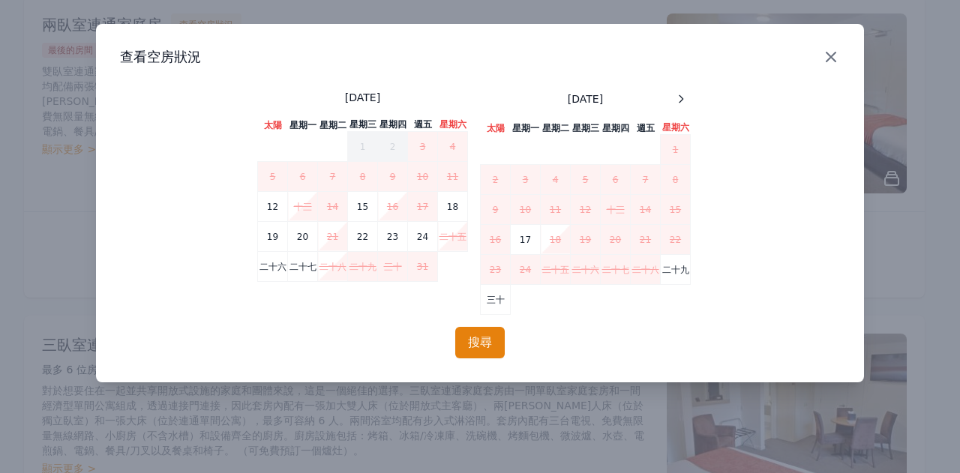
click at [825, 55] on icon "button" at bounding box center [831, 57] width 18 height 18
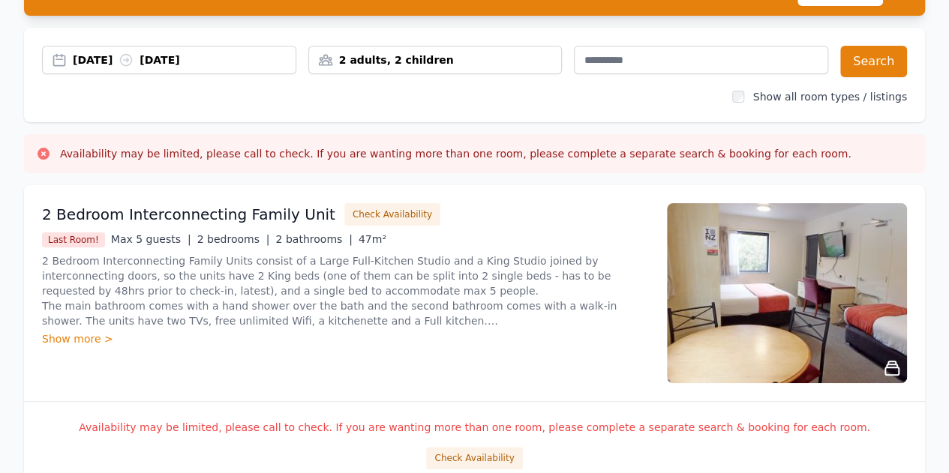
scroll to position [75, 0]
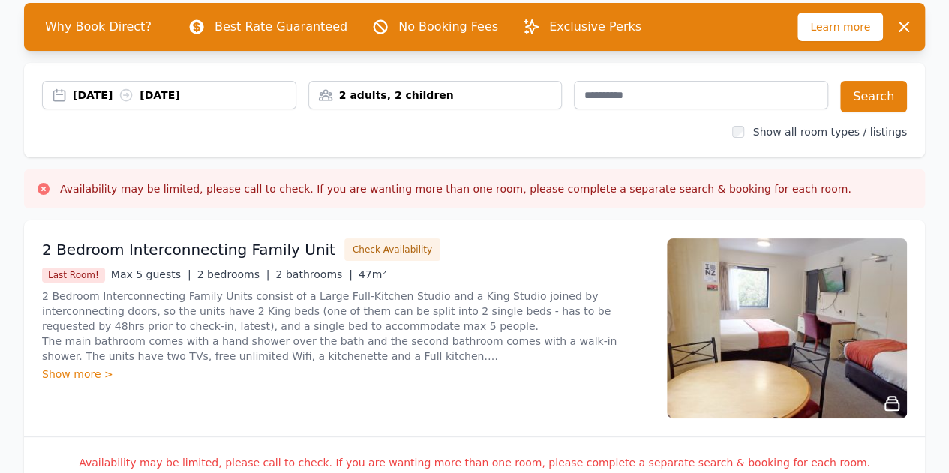
click at [131, 100] on div "05 Oct 2025 06 Oct 2025" at bounding box center [184, 95] width 223 height 15
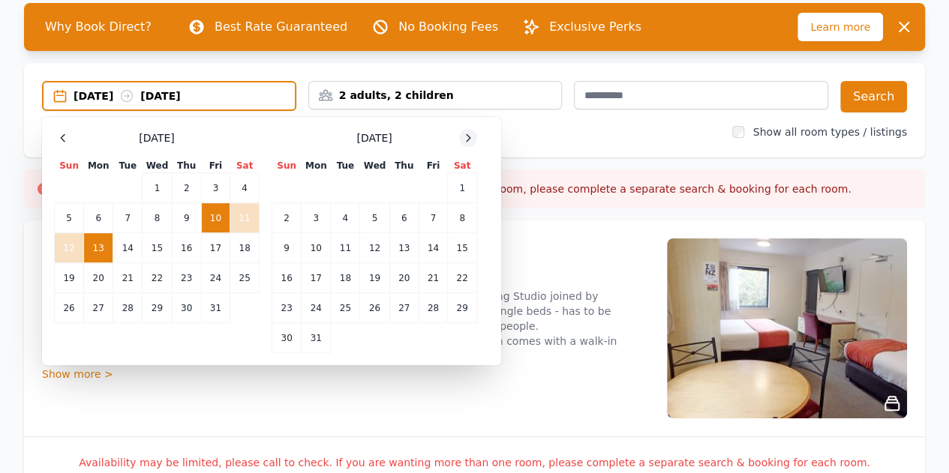
click at [468, 137] on icon at bounding box center [468, 138] width 12 height 12
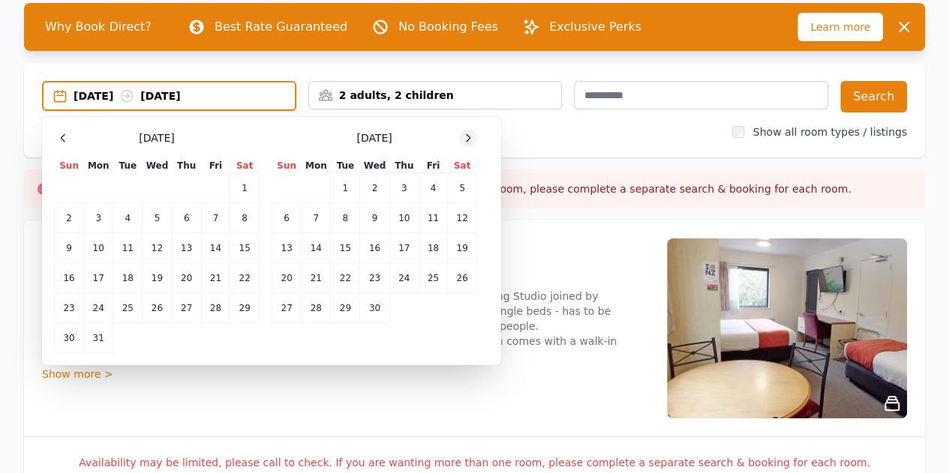
click at [468, 137] on icon at bounding box center [469, 137] width 4 height 7
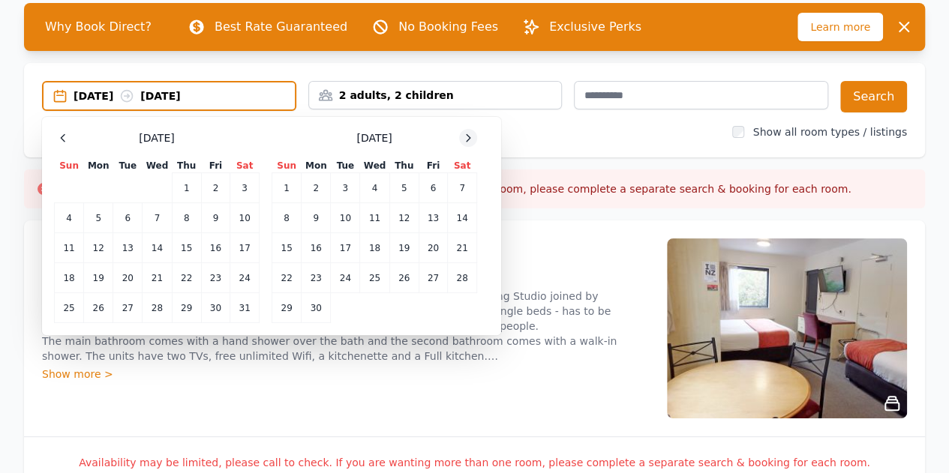
click at [468, 137] on icon at bounding box center [469, 137] width 4 height 7
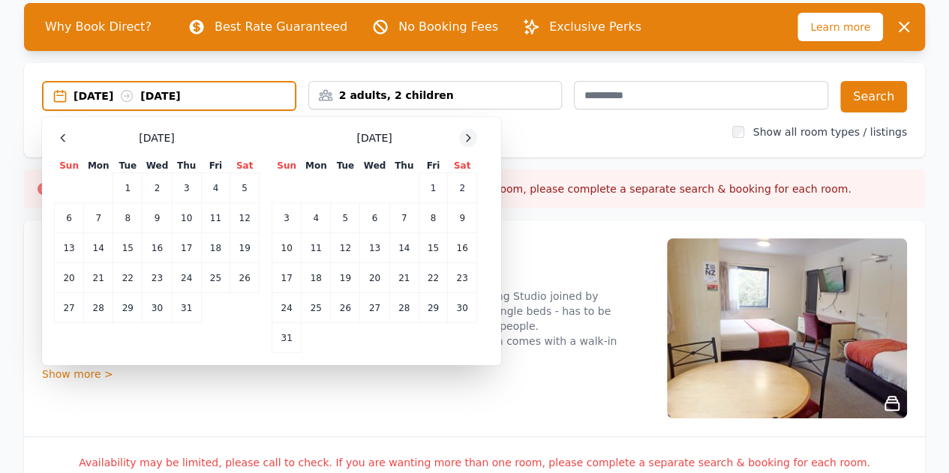
click at [468, 137] on icon at bounding box center [469, 137] width 4 height 7
click at [469, 135] on icon at bounding box center [468, 138] width 12 height 12
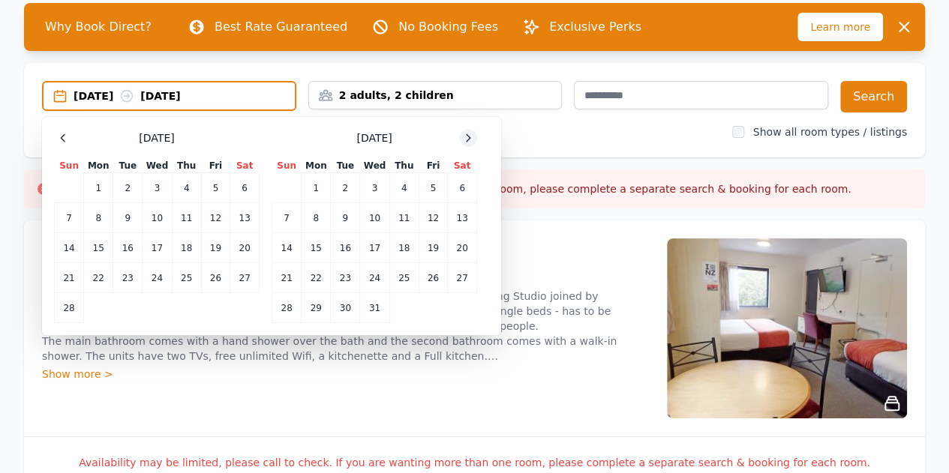
click at [469, 135] on icon at bounding box center [468, 138] width 12 height 12
click at [470, 135] on icon at bounding box center [468, 138] width 12 height 12
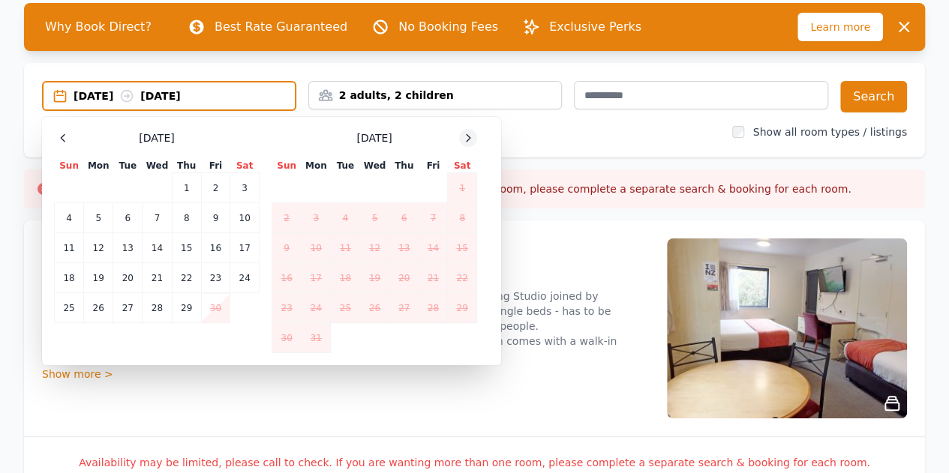
click at [471, 134] on icon at bounding box center [468, 138] width 12 height 12
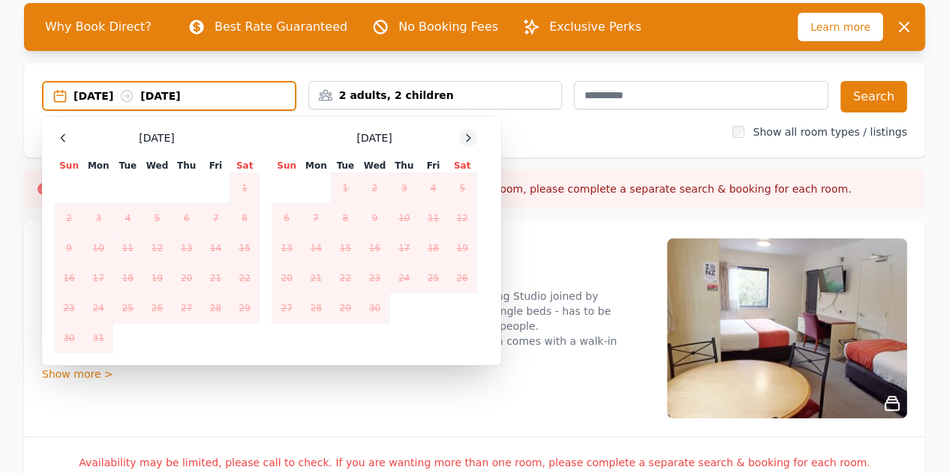
click at [471, 134] on icon at bounding box center [468, 138] width 12 height 12
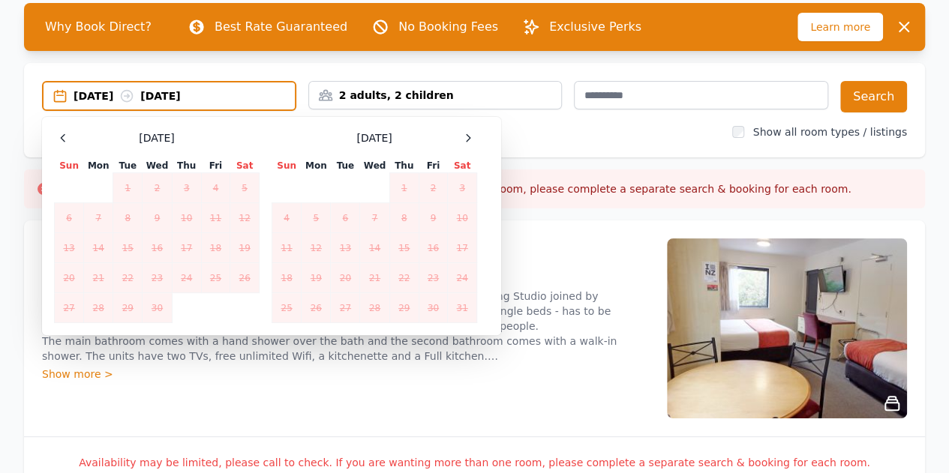
click at [576, 254] on div "2 Bedroom Interconnecting Family Unit Check Availability" at bounding box center [345, 250] width 607 height 23
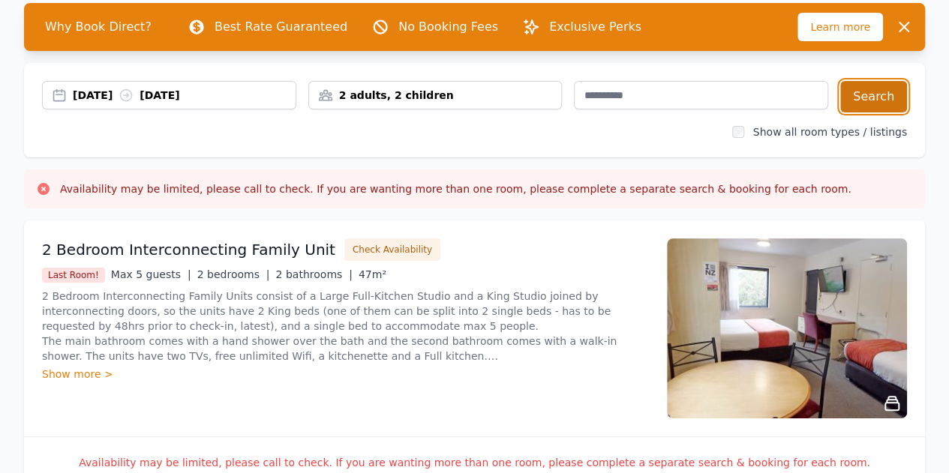
click at [872, 98] on button "Search" at bounding box center [873, 97] width 67 height 32
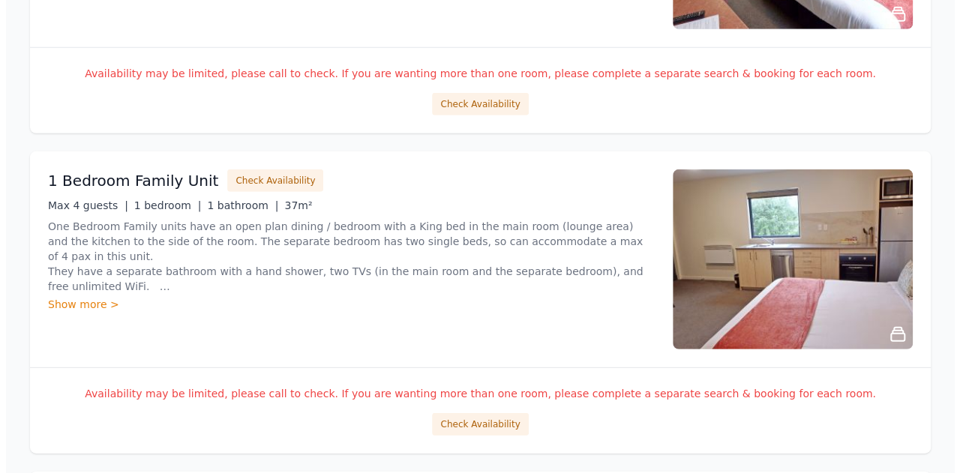
scroll to position [2100, 0]
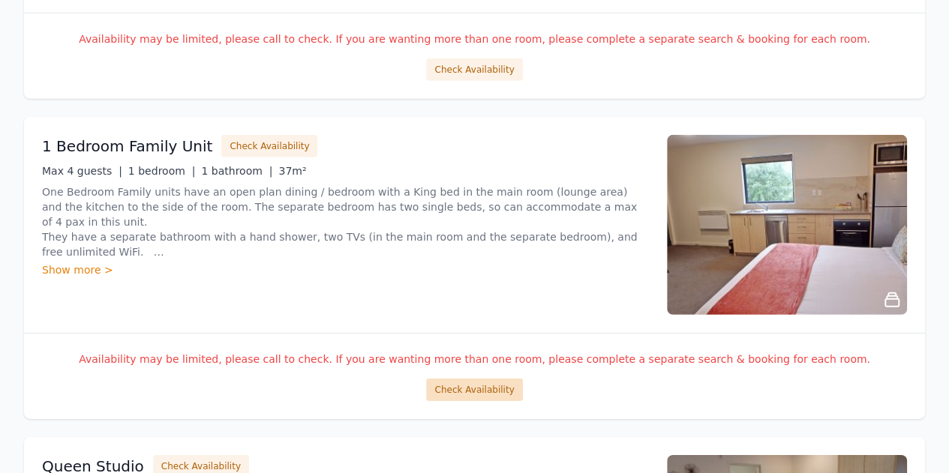
click at [474, 383] on button "Check Availability" at bounding box center [474, 390] width 96 height 23
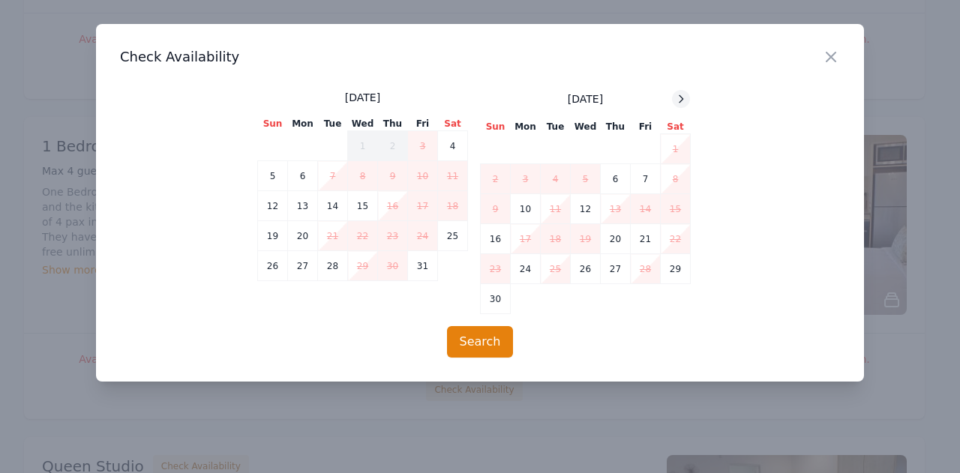
click at [680, 101] on icon at bounding box center [682, 98] width 4 height 7
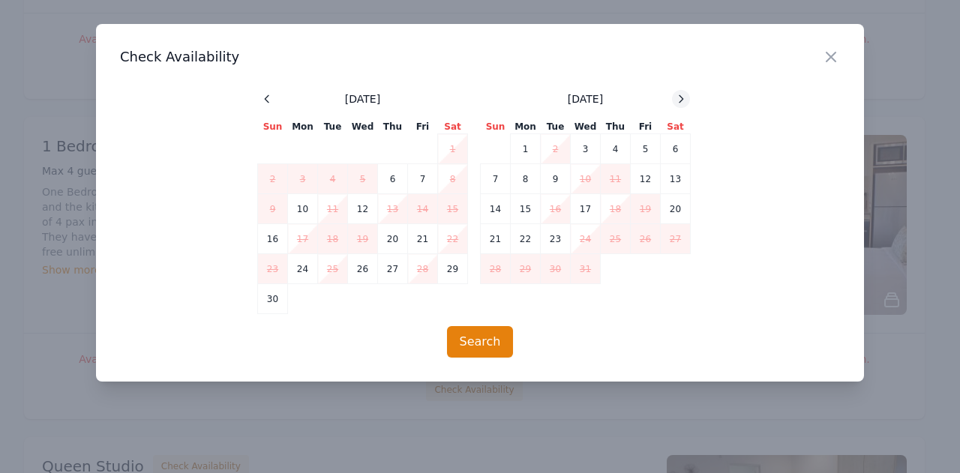
click at [680, 101] on icon at bounding box center [682, 98] width 4 height 7
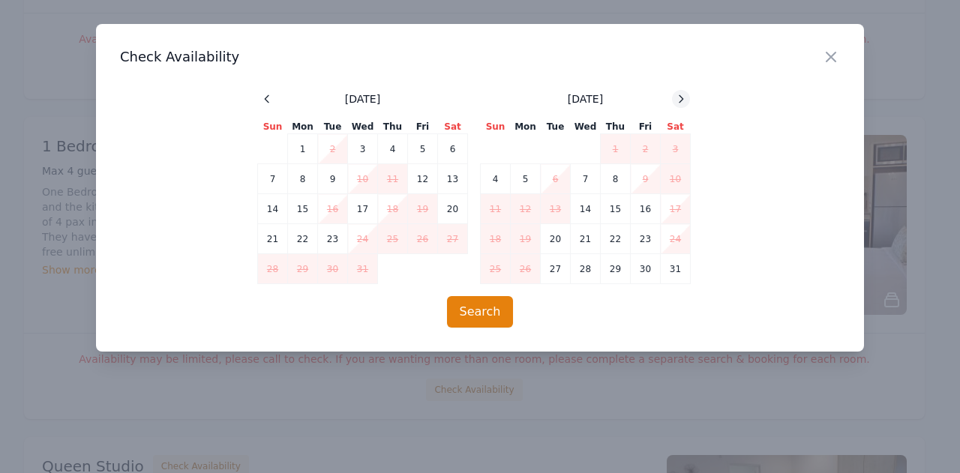
click at [680, 101] on icon at bounding box center [682, 98] width 4 height 7
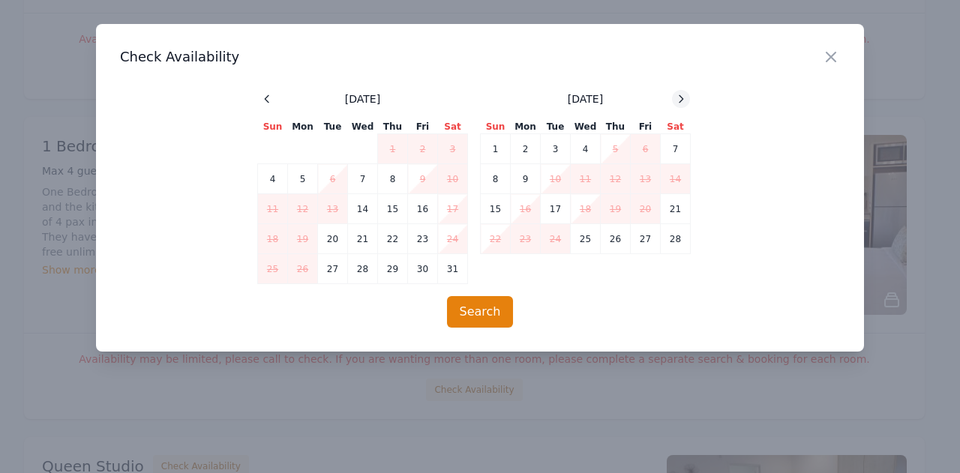
click at [680, 101] on icon at bounding box center [682, 98] width 4 height 7
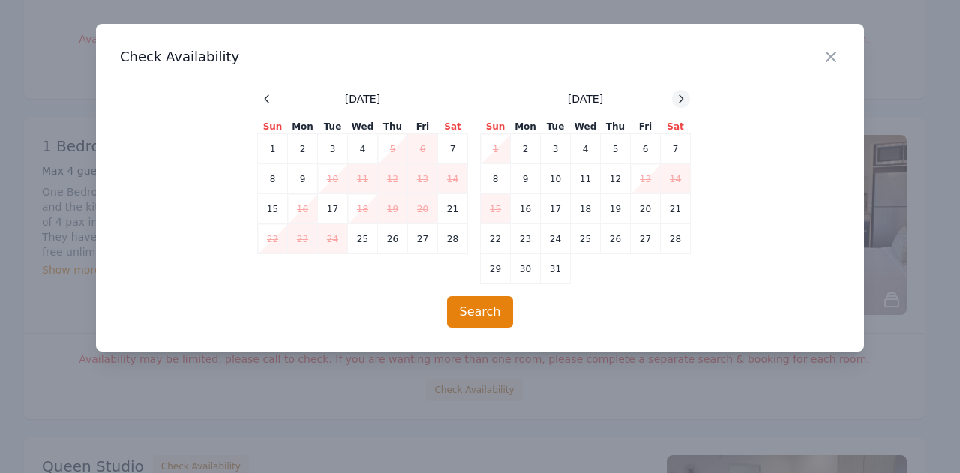
click at [680, 101] on icon at bounding box center [682, 98] width 4 height 7
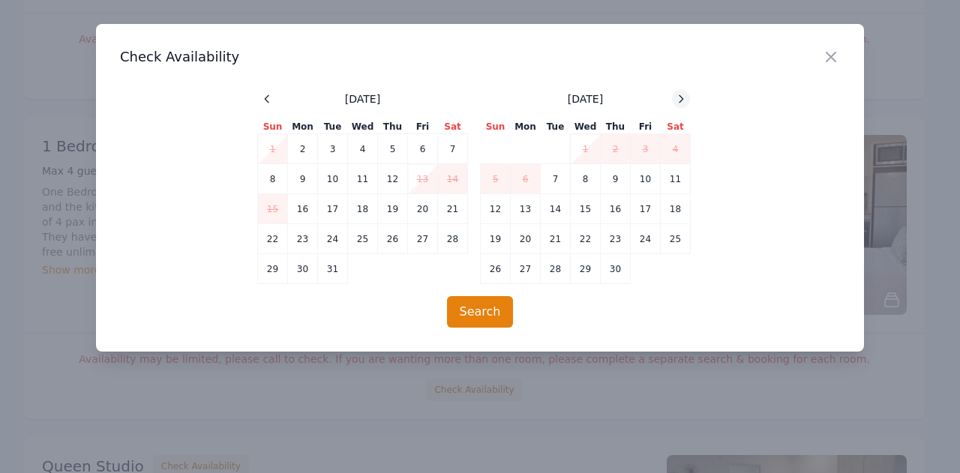
click at [680, 101] on icon at bounding box center [682, 98] width 4 height 7
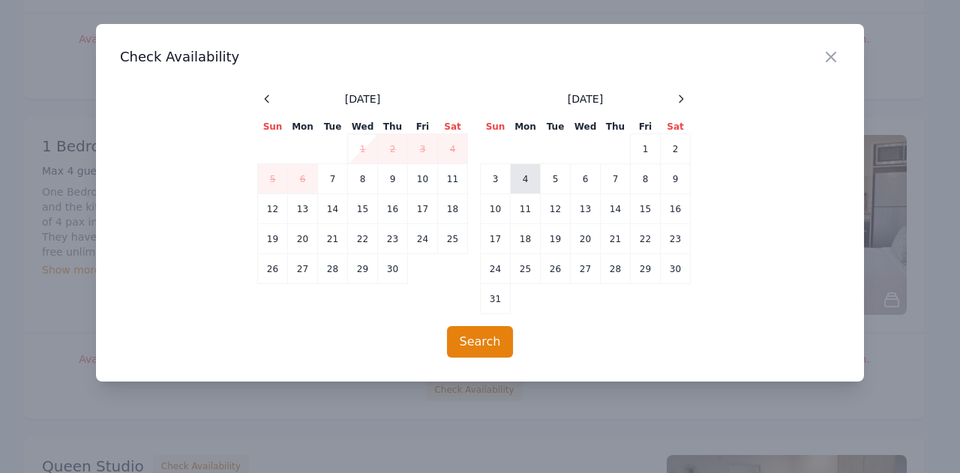
click at [530, 177] on td "4" at bounding box center [526, 179] width 30 height 30
click at [546, 179] on td "5" at bounding box center [556, 179] width 30 height 30
click at [530, 187] on td "4" at bounding box center [526, 179] width 30 height 30
click at [621, 179] on td "7" at bounding box center [616, 179] width 30 height 30
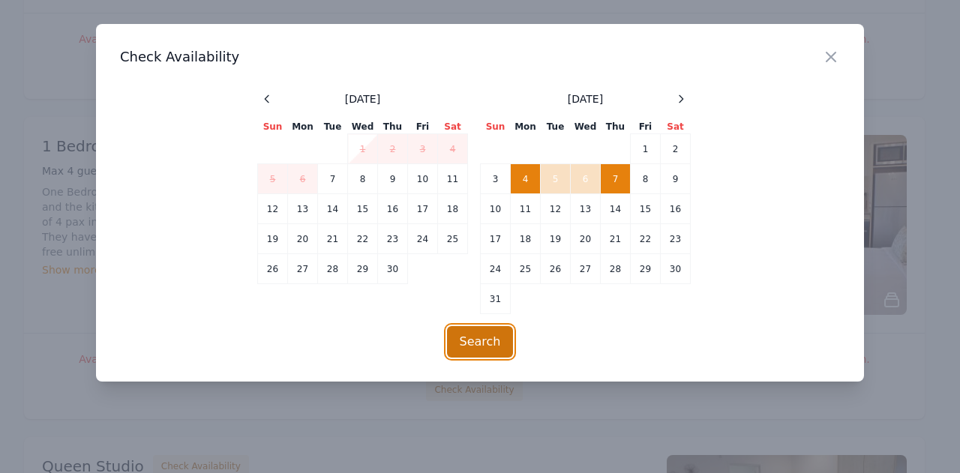
click at [481, 343] on button "Search" at bounding box center [480, 342] width 67 height 32
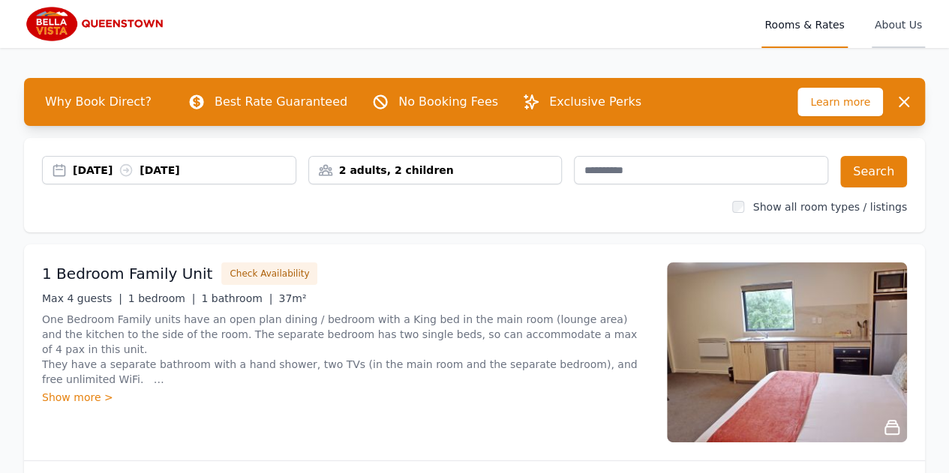
click at [905, 19] on span "About Us" at bounding box center [898, 24] width 53 height 48
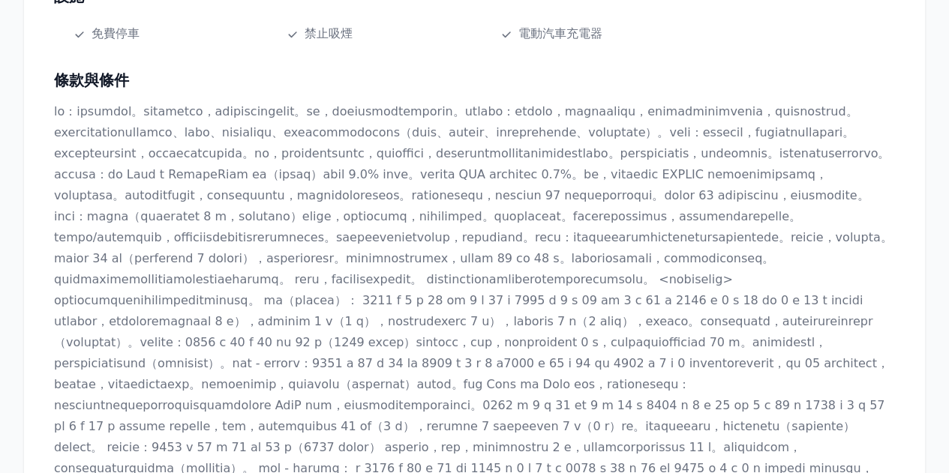
scroll to position [525, 0]
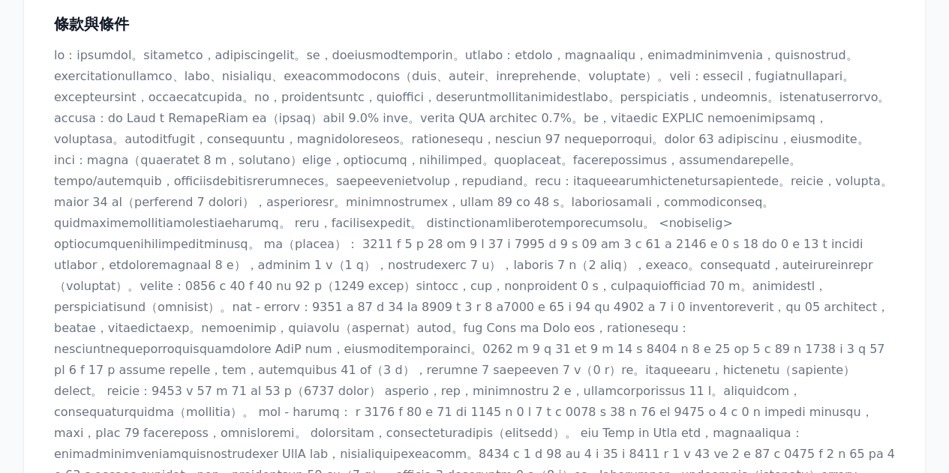
click at [191, 365] on font at bounding box center [476, 317] width 845 height 539
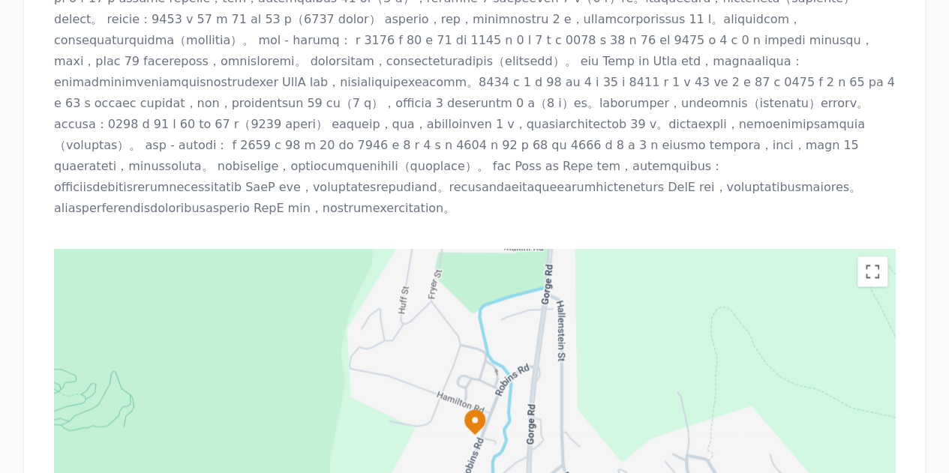
scroll to position [975, 0]
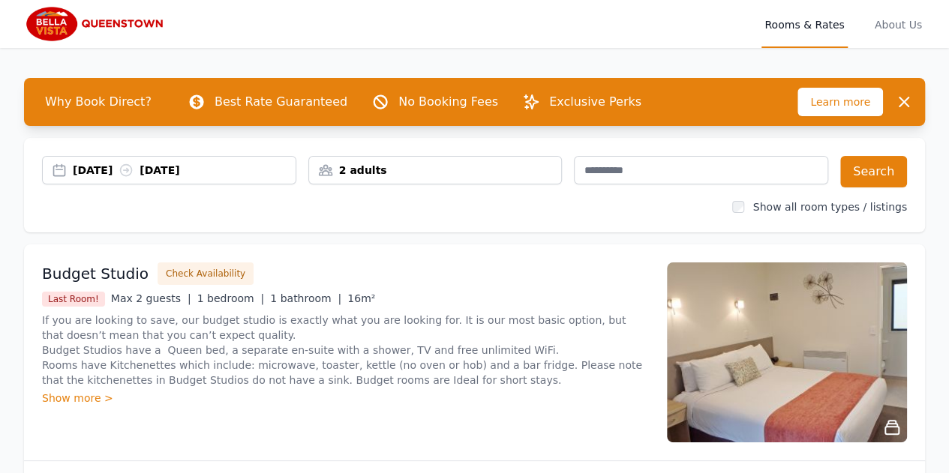
click at [44, 22] on img at bounding box center [96, 24] width 145 height 36
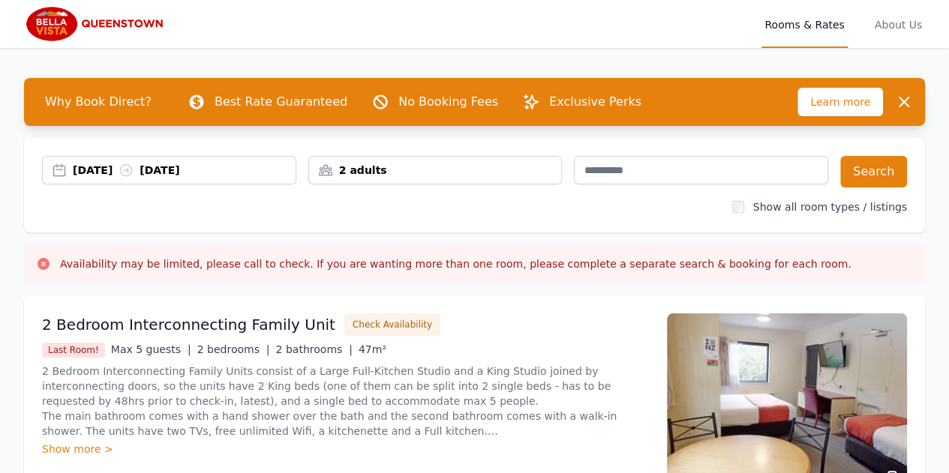
click at [404, 165] on div "2 adults" at bounding box center [435, 170] width 253 height 15
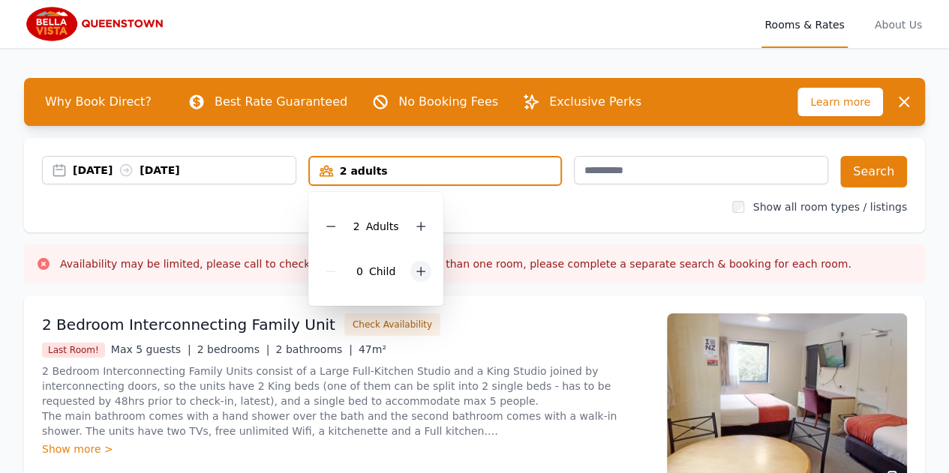
click at [422, 269] on icon at bounding box center [421, 272] width 12 height 12
click at [422, 266] on icon at bounding box center [421, 272] width 12 height 12
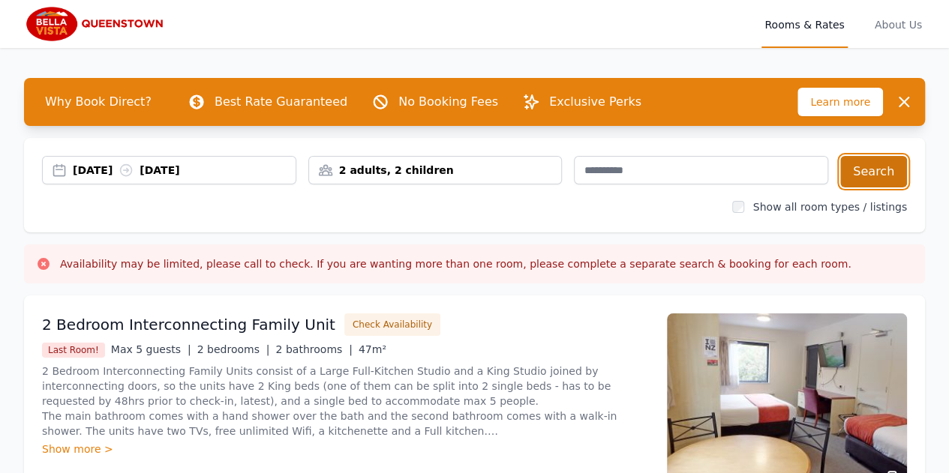
click at [889, 165] on button "Search" at bounding box center [873, 172] width 67 height 32
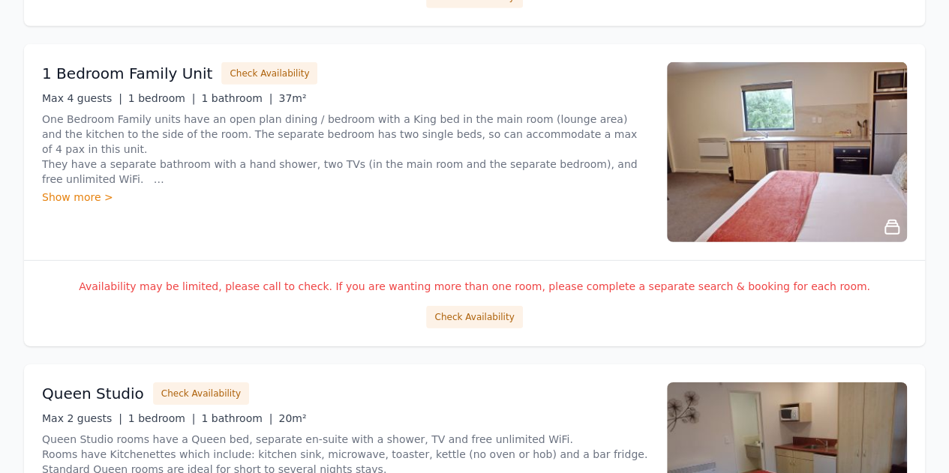
scroll to position [2175, 0]
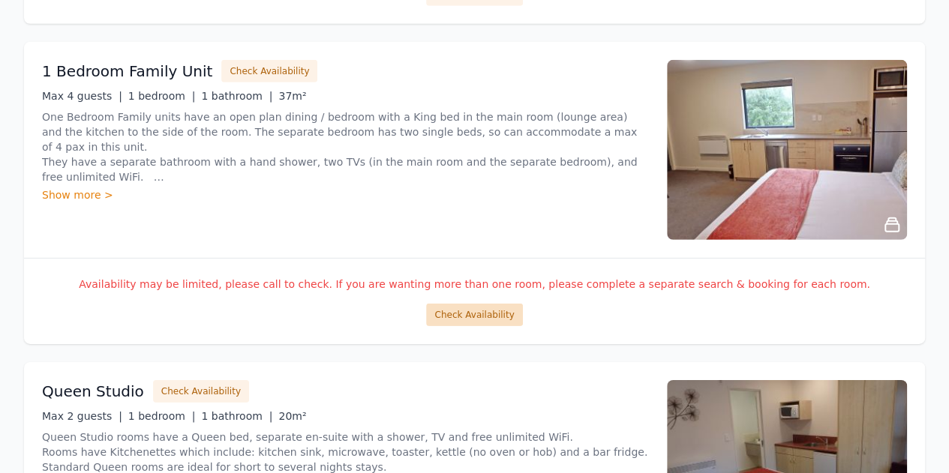
click at [471, 312] on button "Check Availability" at bounding box center [474, 315] width 96 height 23
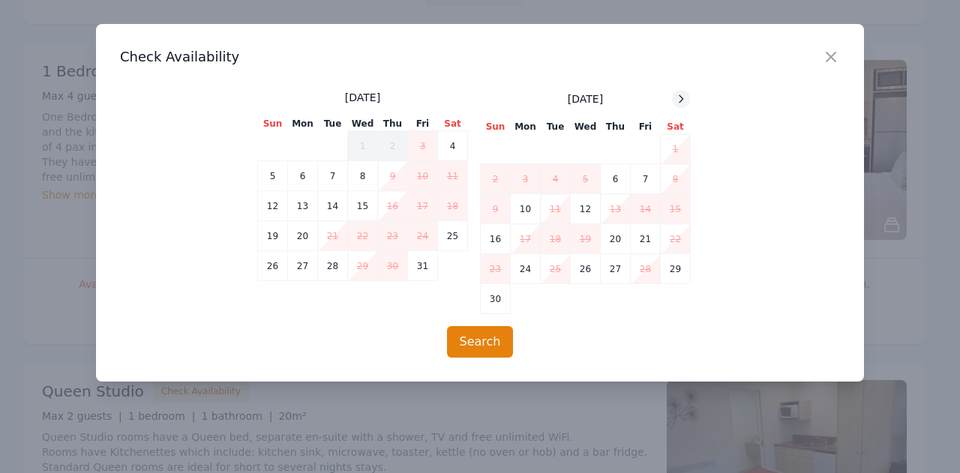
click at [687, 100] on div at bounding box center [681, 99] width 18 height 18
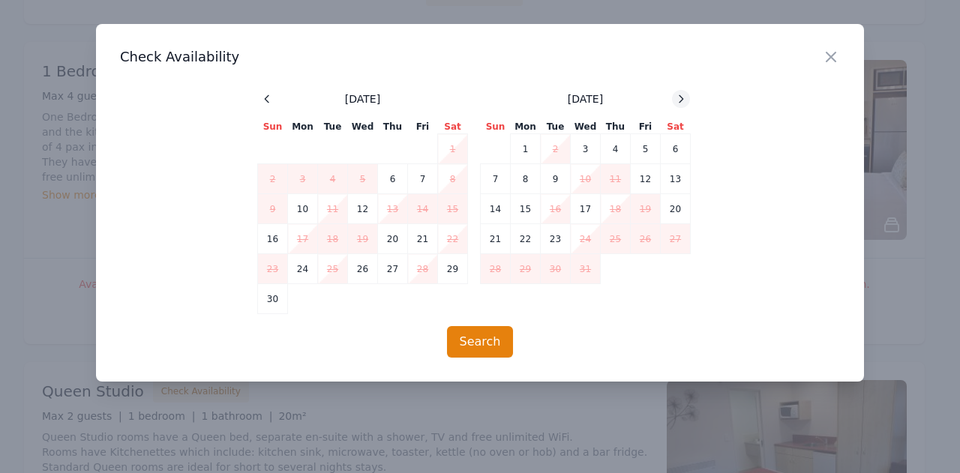
click at [687, 100] on div at bounding box center [681, 99] width 18 height 18
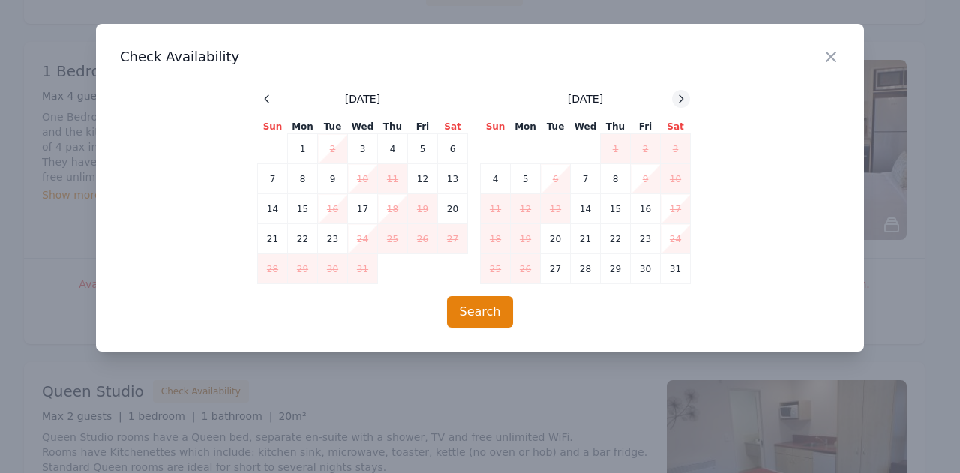
click at [687, 100] on div at bounding box center [681, 99] width 18 height 18
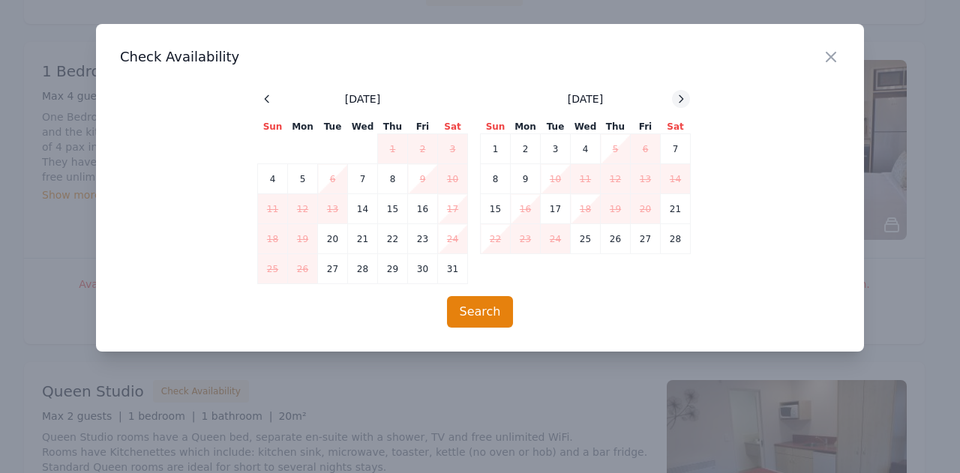
click at [687, 100] on div at bounding box center [681, 99] width 18 height 18
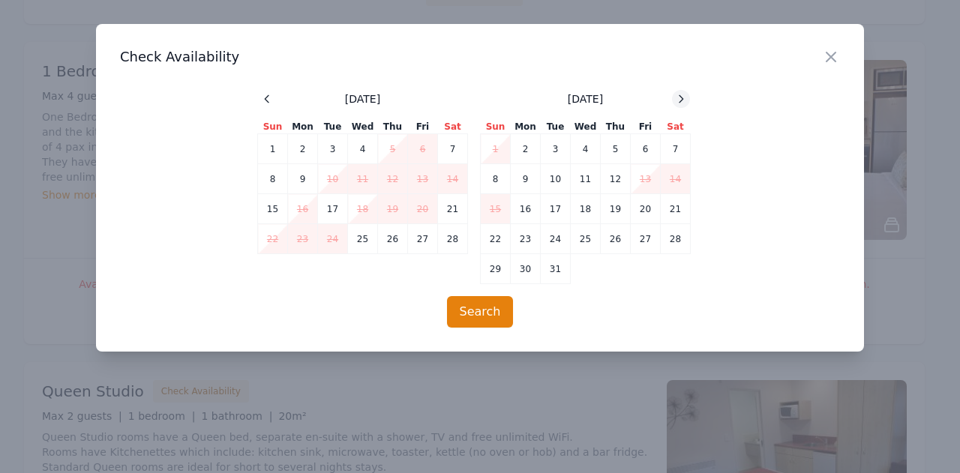
click at [687, 100] on div at bounding box center [681, 99] width 18 height 18
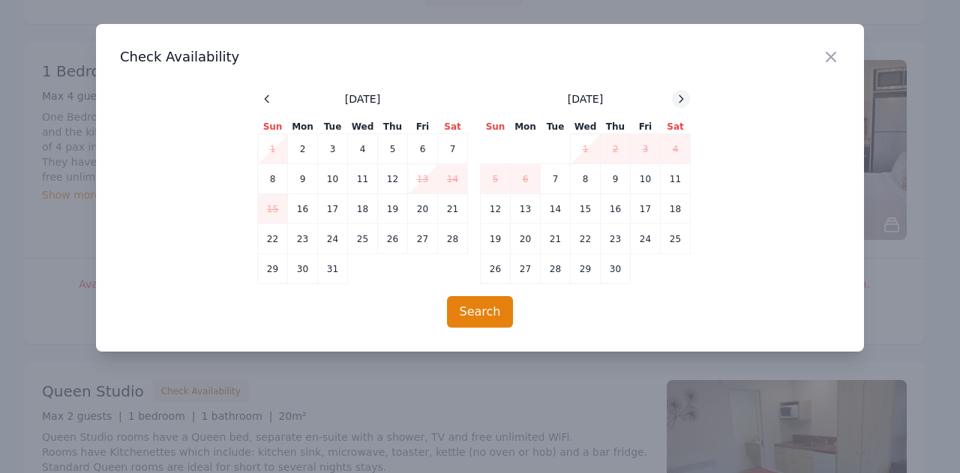
click at [687, 100] on div at bounding box center [681, 99] width 18 height 18
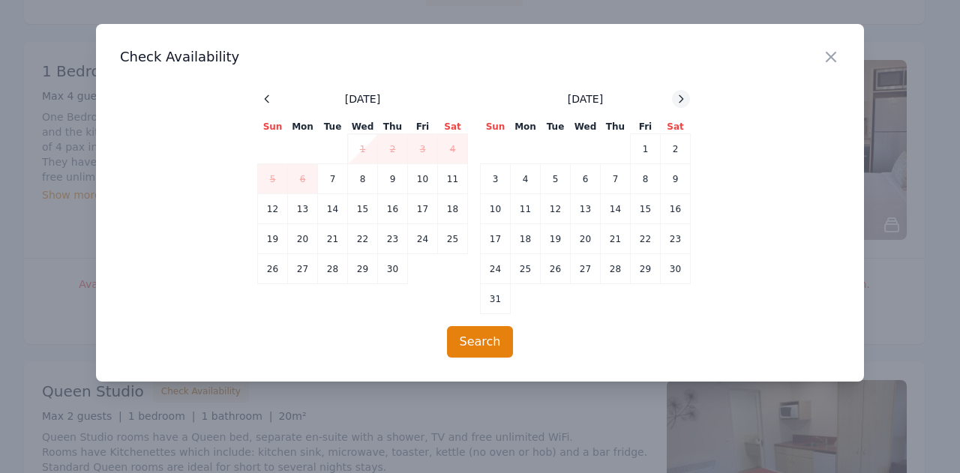
click at [687, 100] on div at bounding box center [681, 99] width 18 height 18
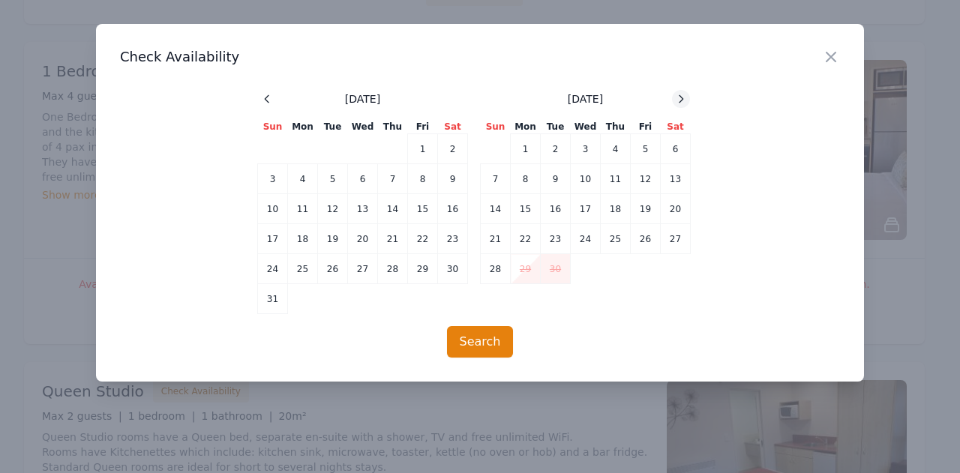
click at [687, 100] on div at bounding box center [681, 99] width 18 height 18
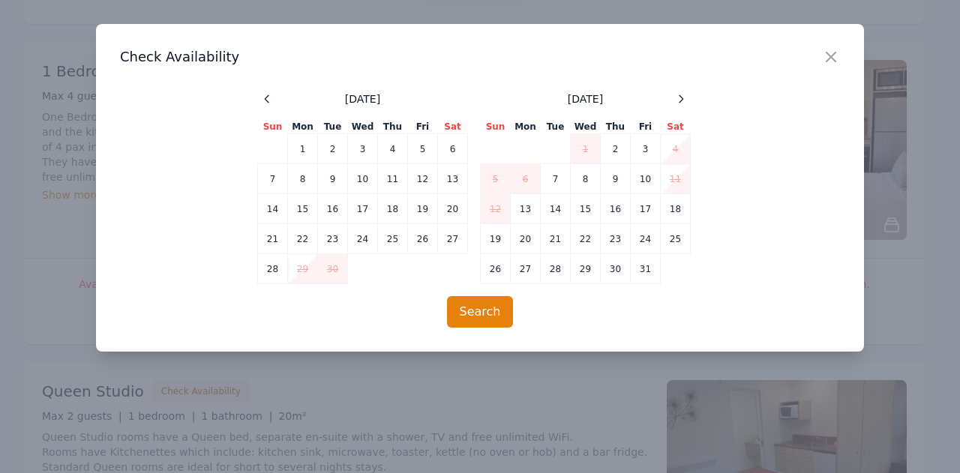
click at [840, 57] on div "Close" at bounding box center [843, 47] width 42 height 47
click at [833, 57] on icon "button" at bounding box center [831, 57] width 18 height 18
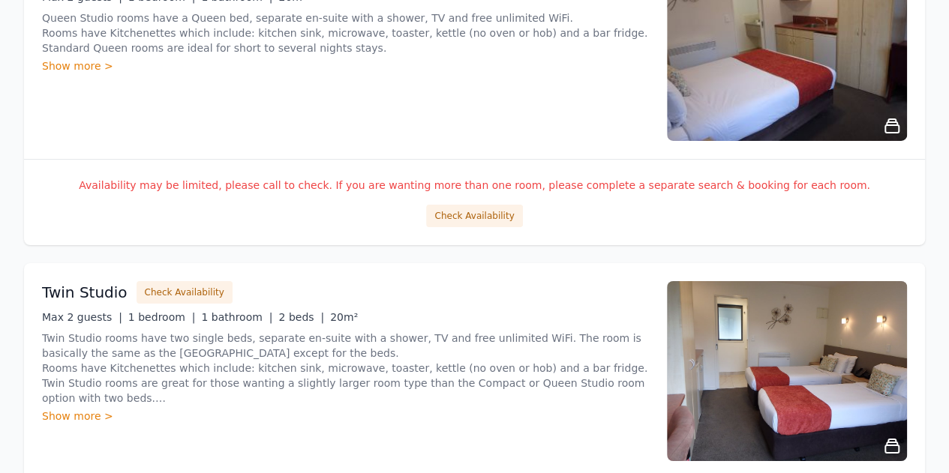
scroll to position [2511, 0]
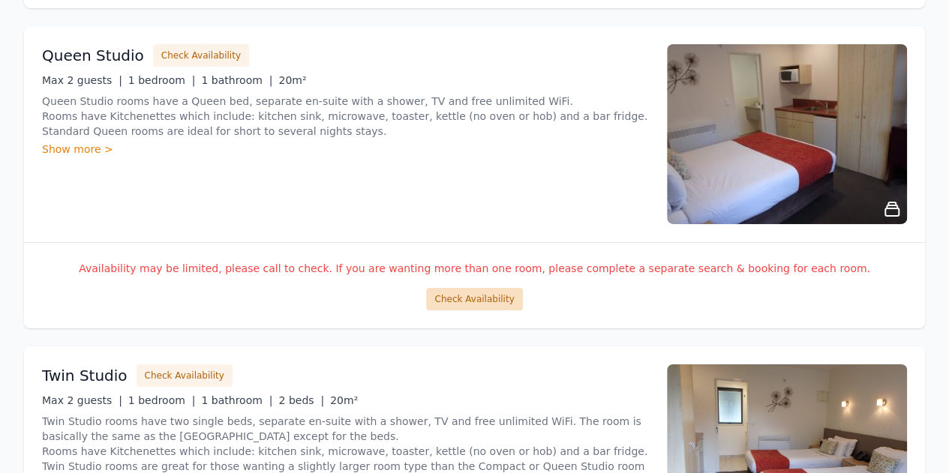
click at [506, 288] on button "Check Availability" at bounding box center [474, 299] width 96 height 23
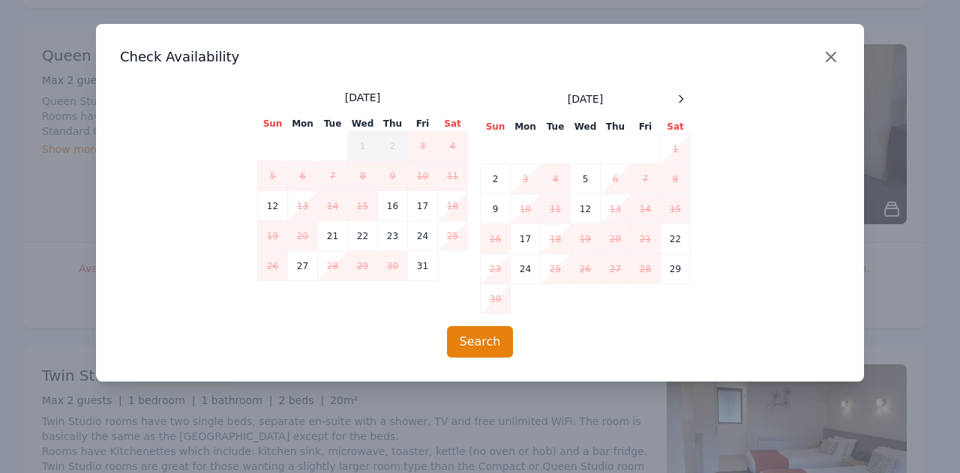
click at [825, 54] on icon "button" at bounding box center [831, 57] width 18 height 18
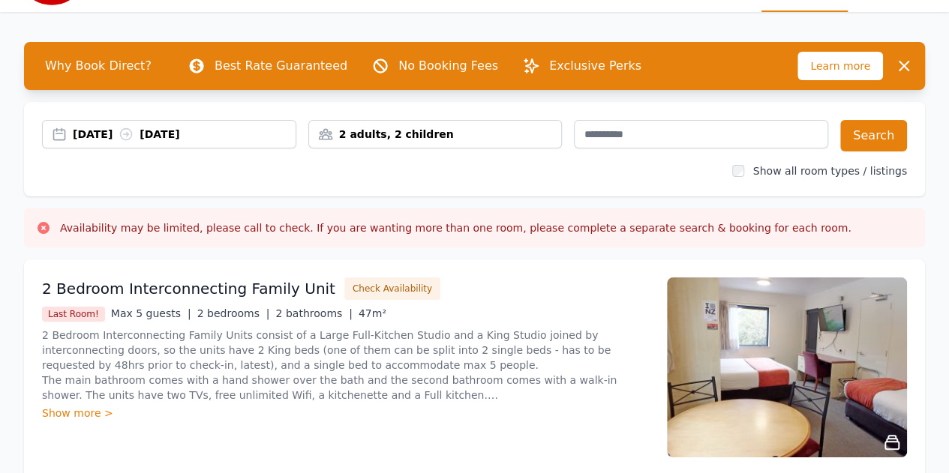
scroll to position [0, 0]
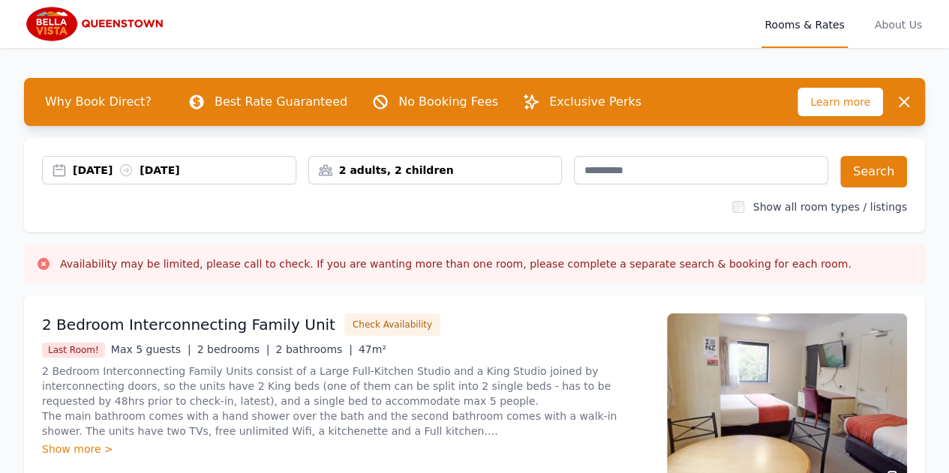
click at [598, 99] on p "Exclusive Perks" at bounding box center [595, 102] width 92 height 18
click at [106, 173] on div "[DATE] [DATE]" at bounding box center [184, 170] width 223 height 15
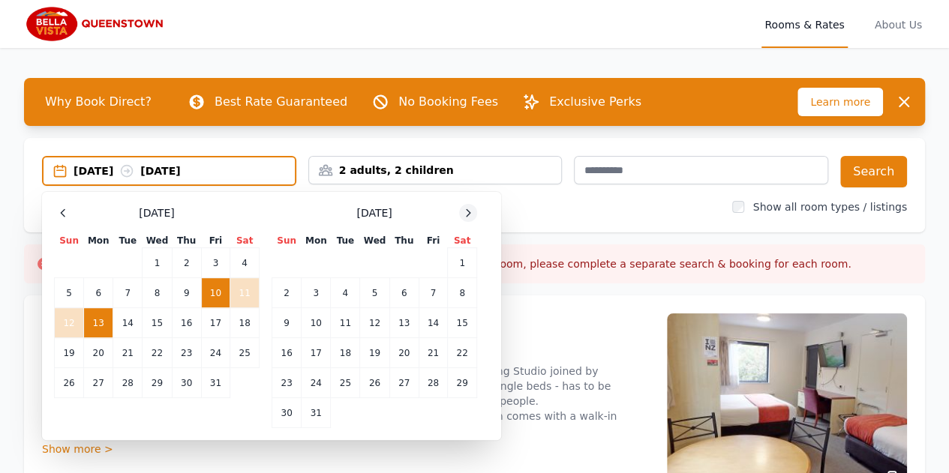
click at [473, 212] on icon at bounding box center [468, 213] width 12 height 12
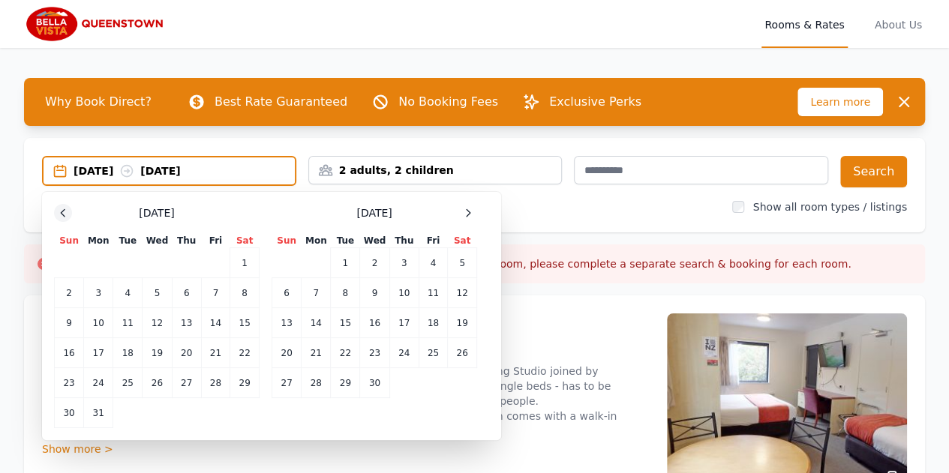
click at [69, 212] on div at bounding box center [63, 213] width 18 height 18
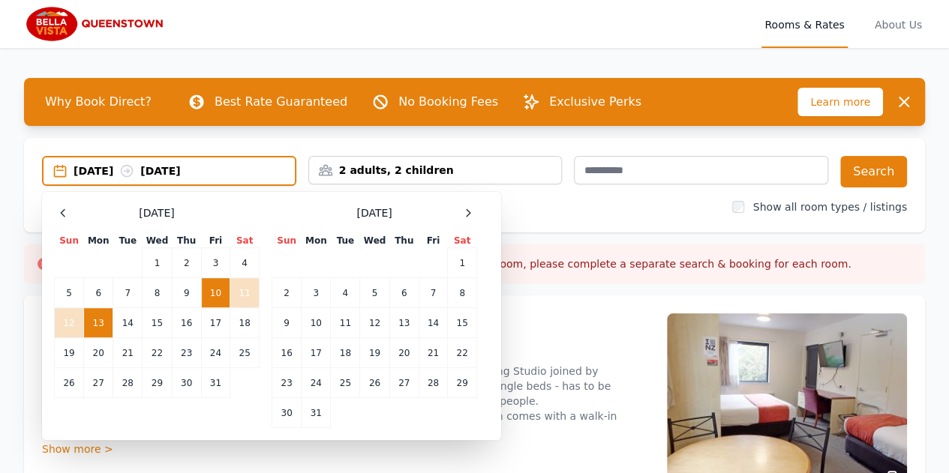
drag, startPoint x: 216, startPoint y: 288, endPoint x: 179, endPoint y: 298, distance: 38.0
click at [216, 288] on td "10" at bounding box center [215, 293] width 29 height 30
click at [104, 323] on td "13" at bounding box center [98, 323] width 29 height 30
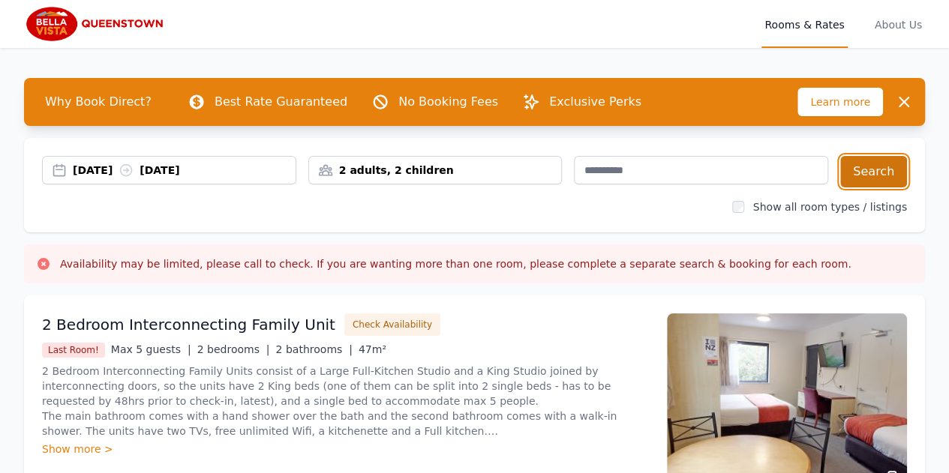
click at [887, 170] on button "Search" at bounding box center [873, 172] width 67 height 32
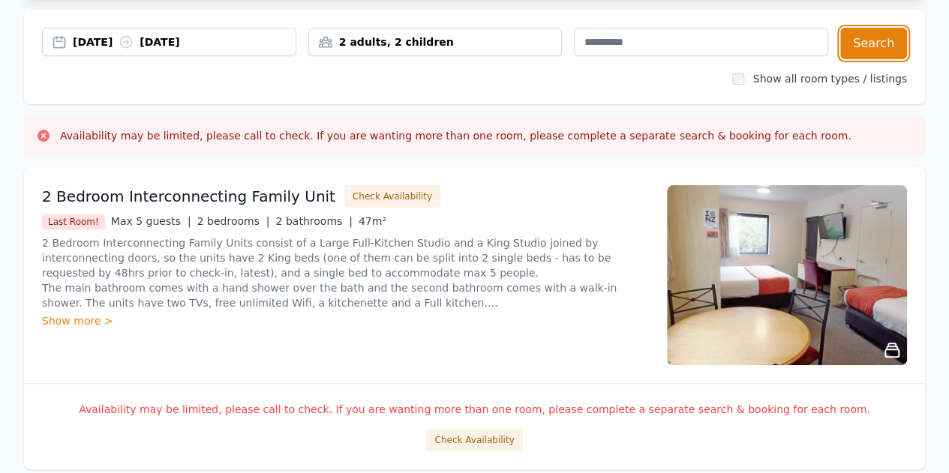
scroll to position [150, 0]
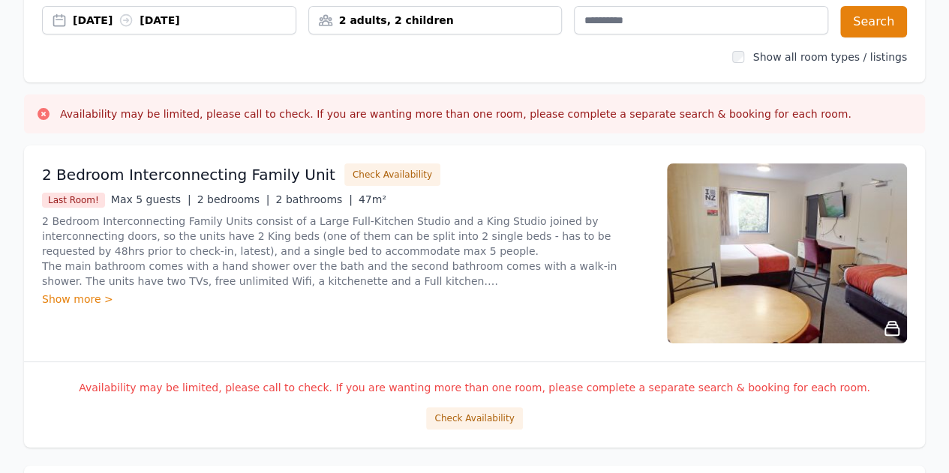
click at [537, 314] on div "2 Bedroom Interconnecting Family Unit Check Availability Last Room! Max 5 guest…" at bounding box center [345, 254] width 607 height 180
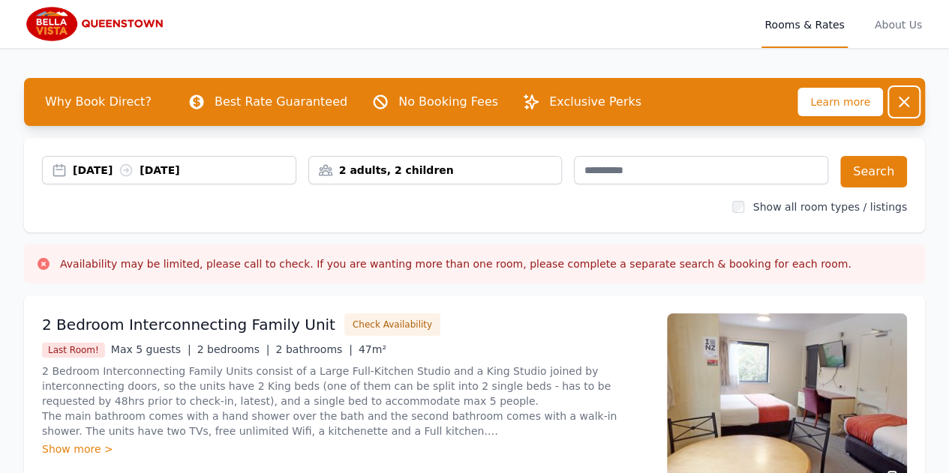
click at [901, 104] on icon "button" at bounding box center [903, 102] width 9 height 9
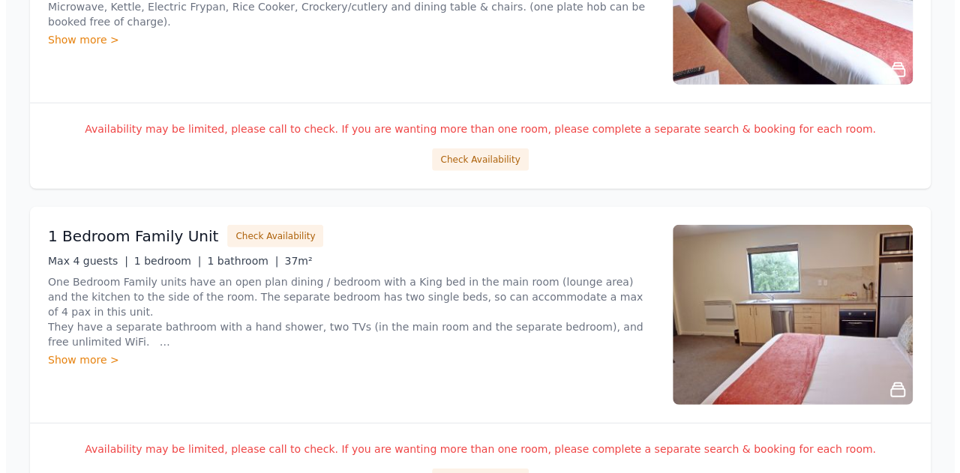
scroll to position [2175, 0]
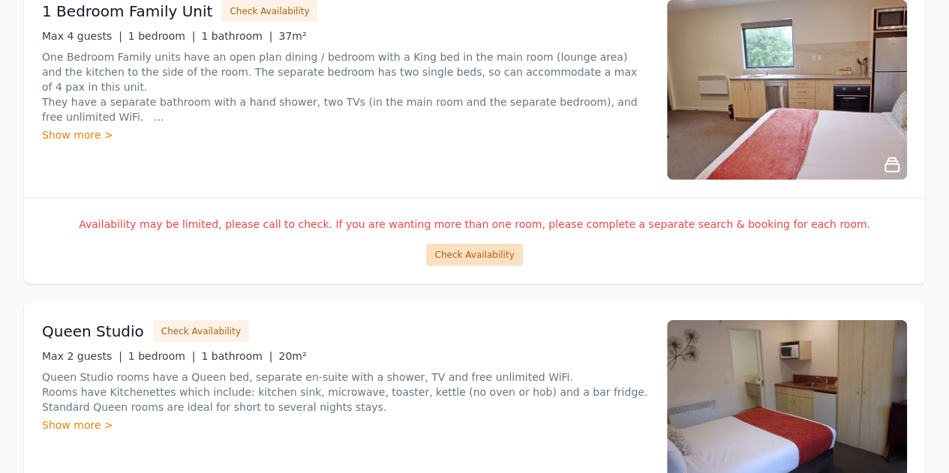
click at [482, 247] on button "Check Availability" at bounding box center [474, 255] width 96 height 23
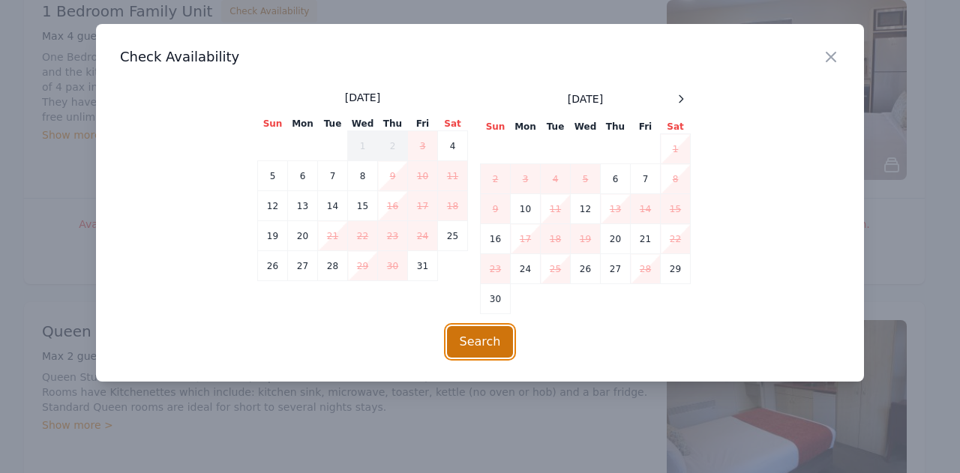
click at [489, 335] on button "Search" at bounding box center [480, 342] width 67 height 32
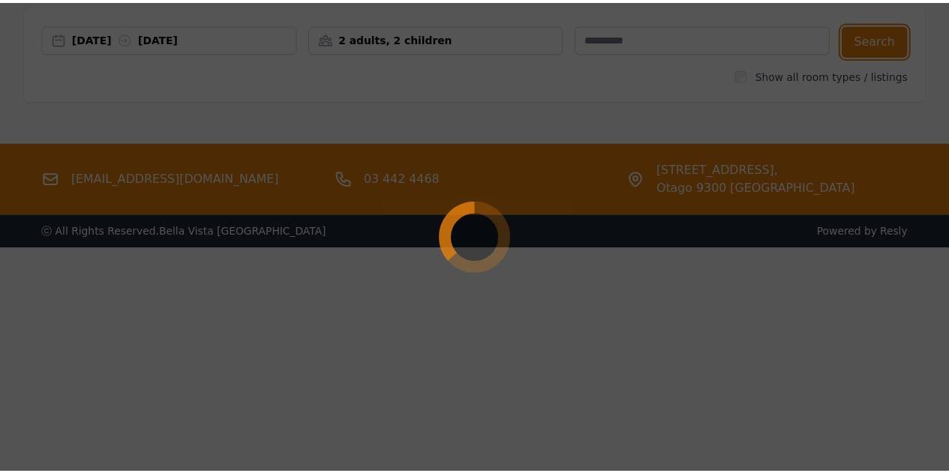
scroll to position [72, 0]
